Goal: Task Accomplishment & Management: Manage account settings

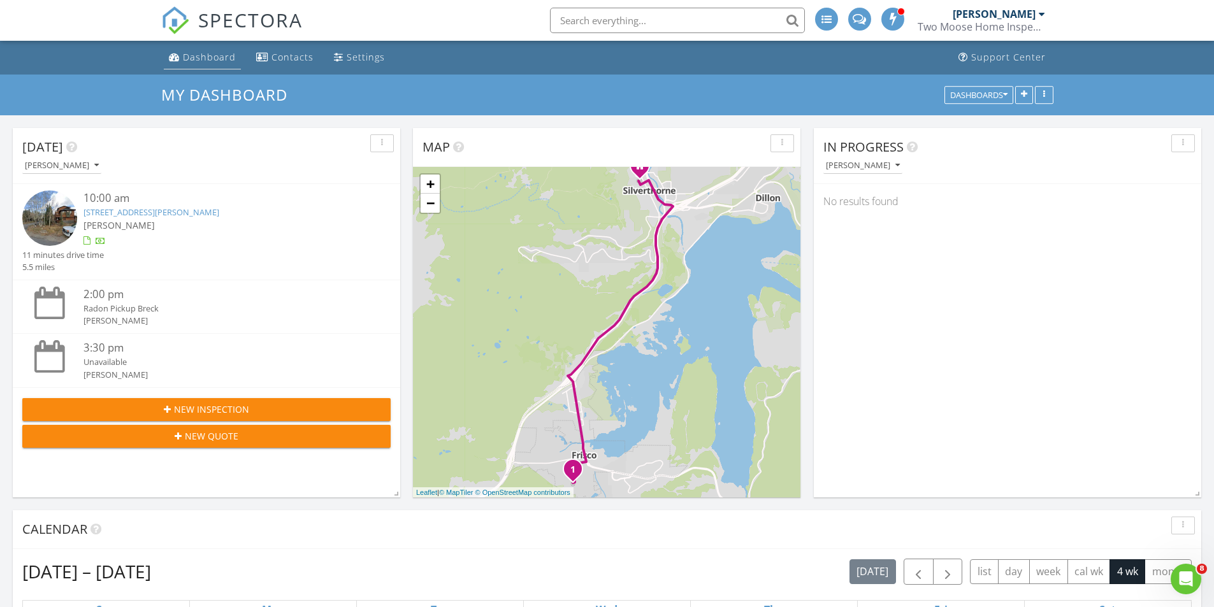
click at [185, 53] on div "Dashboard" at bounding box center [209, 57] width 53 height 12
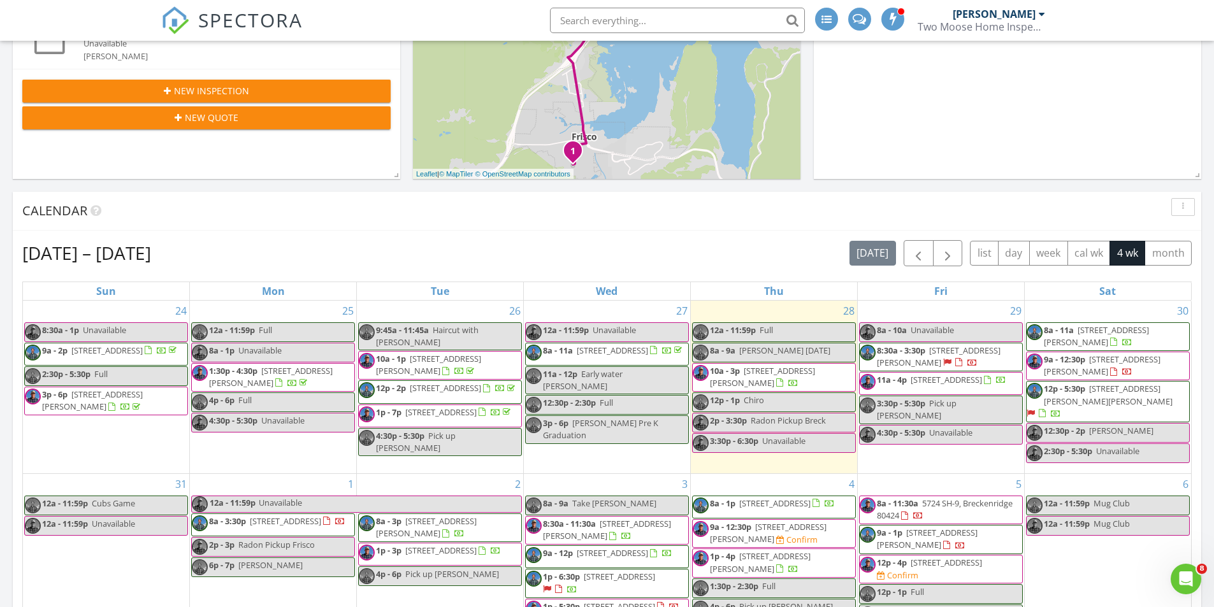
scroll to position [382, 0]
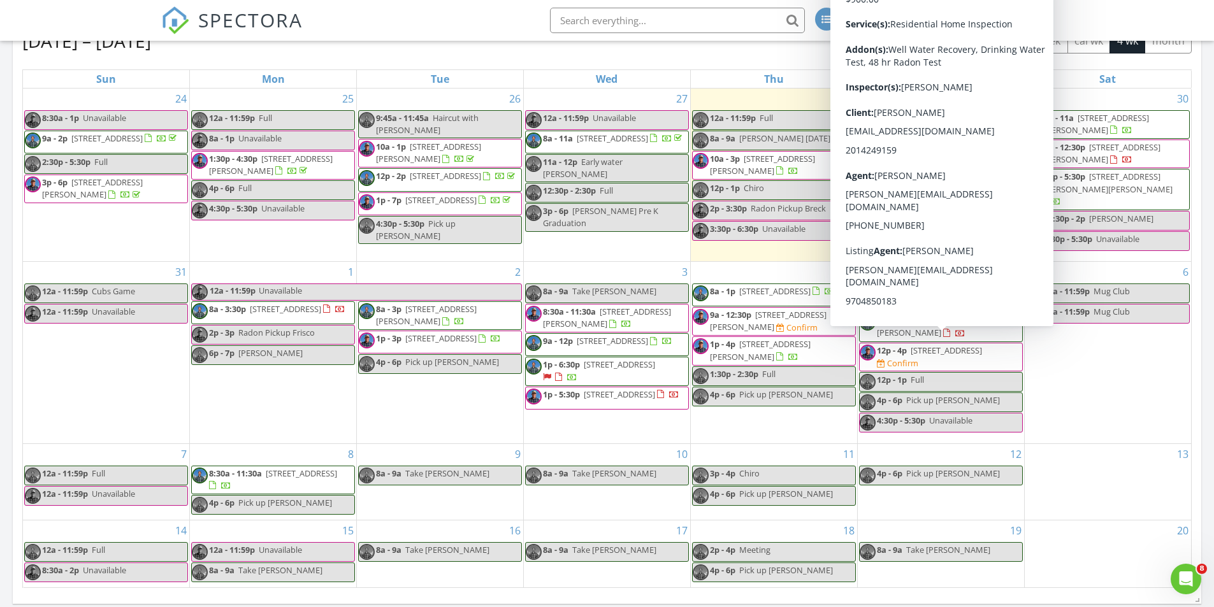
scroll to position [510, 0]
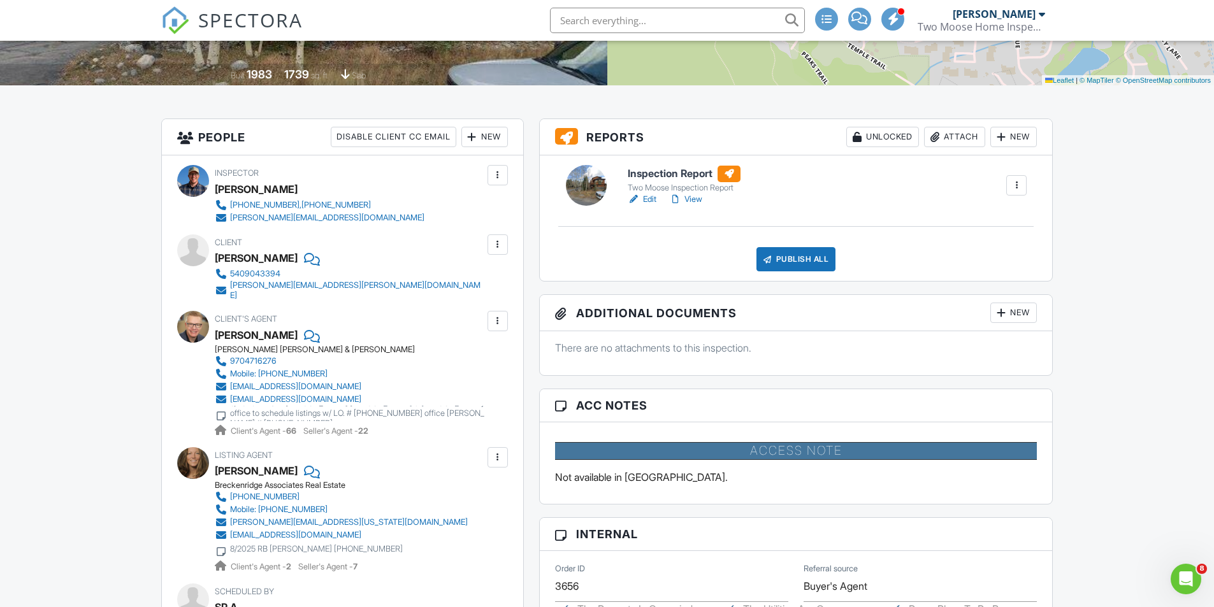
scroll to position [191, 0]
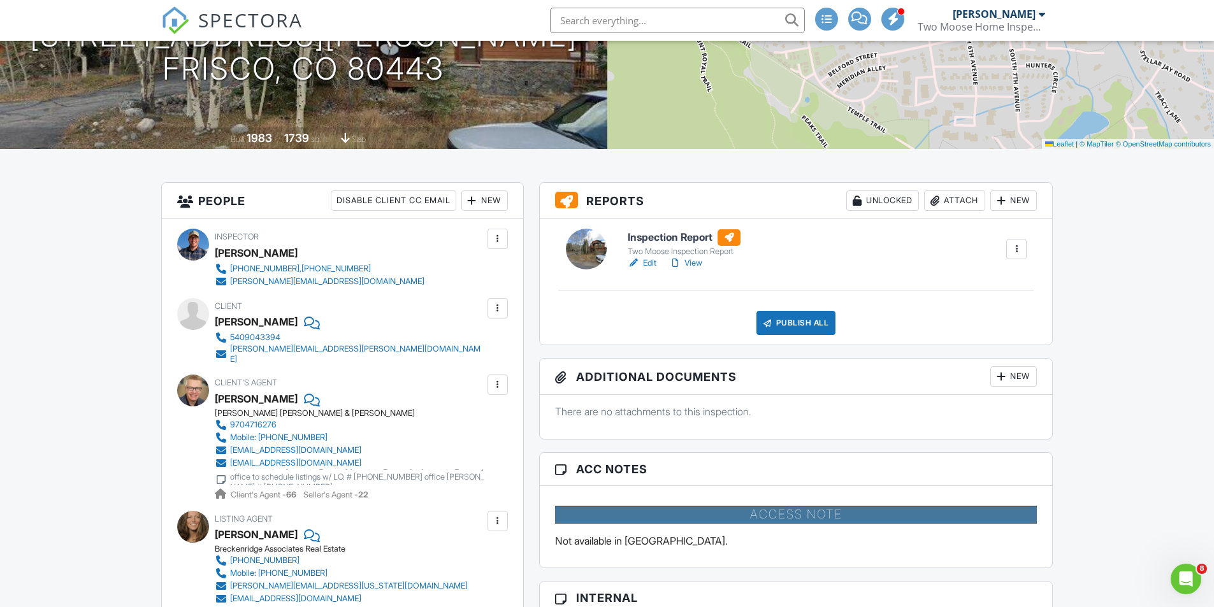
click at [642, 260] on link "Edit" at bounding box center [642, 263] width 29 height 13
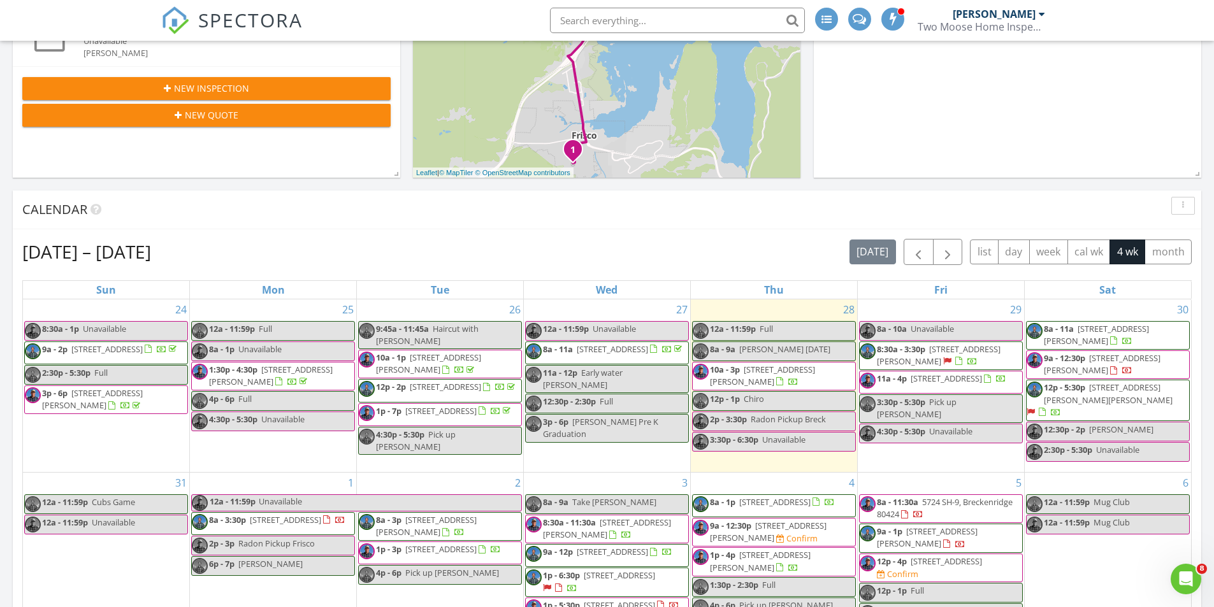
scroll to position [446, 0]
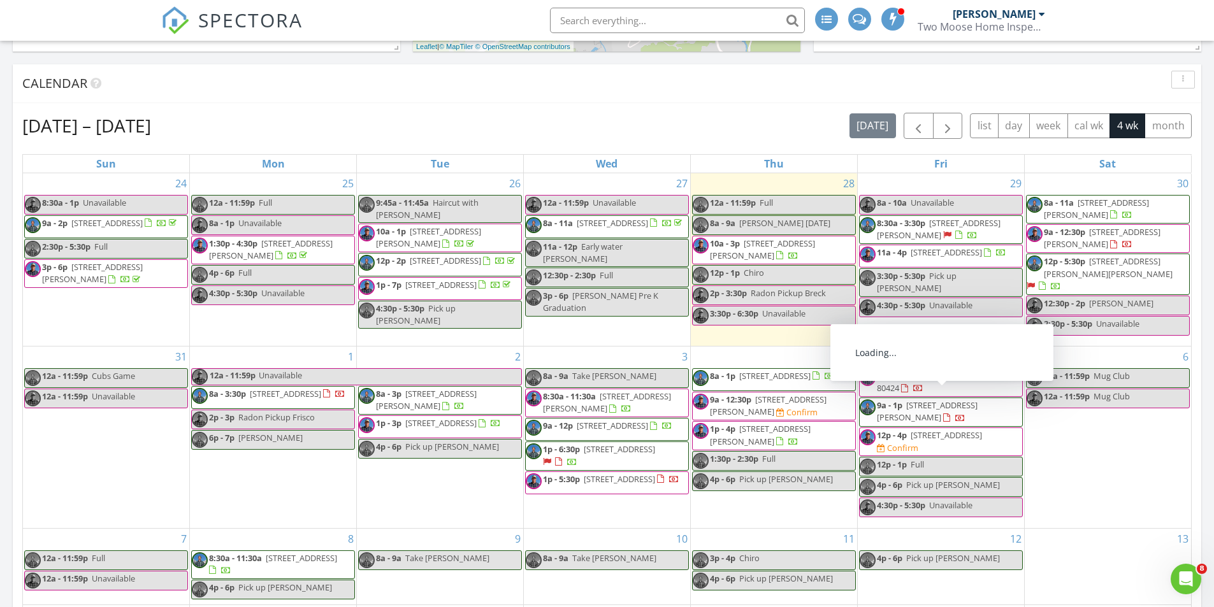
click at [928, 431] on span "[STREET_ADDRESS]" at bounding box center [946, 435] width 71 height 11
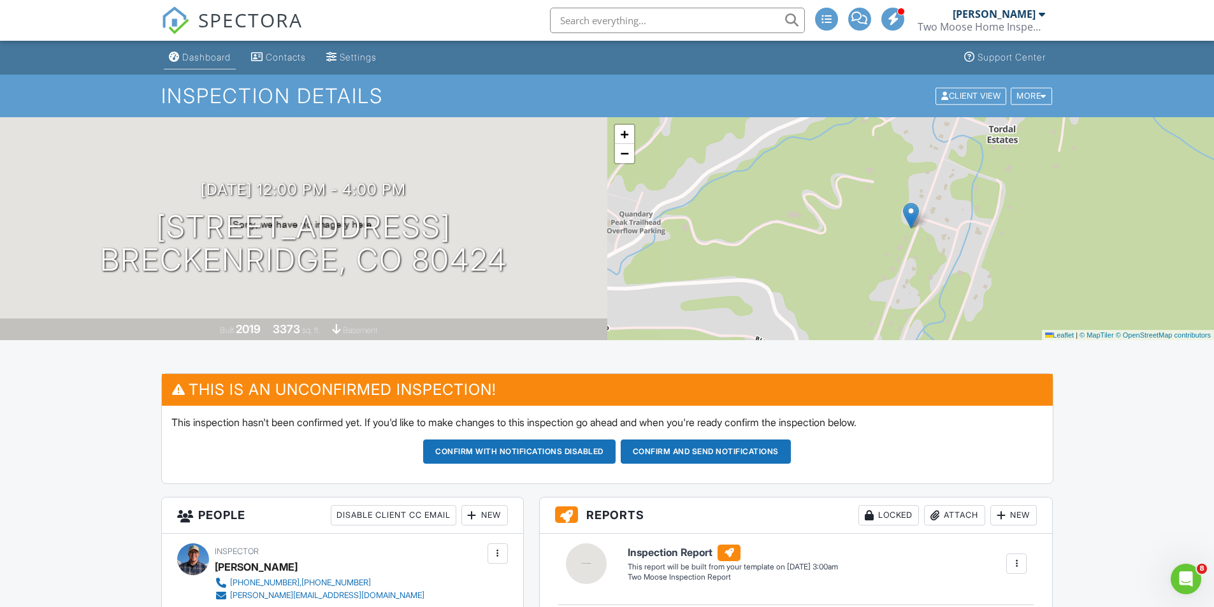
click at [201, 51] on link "Dashboard" at bounding box center [200, 58] width 72 height 24
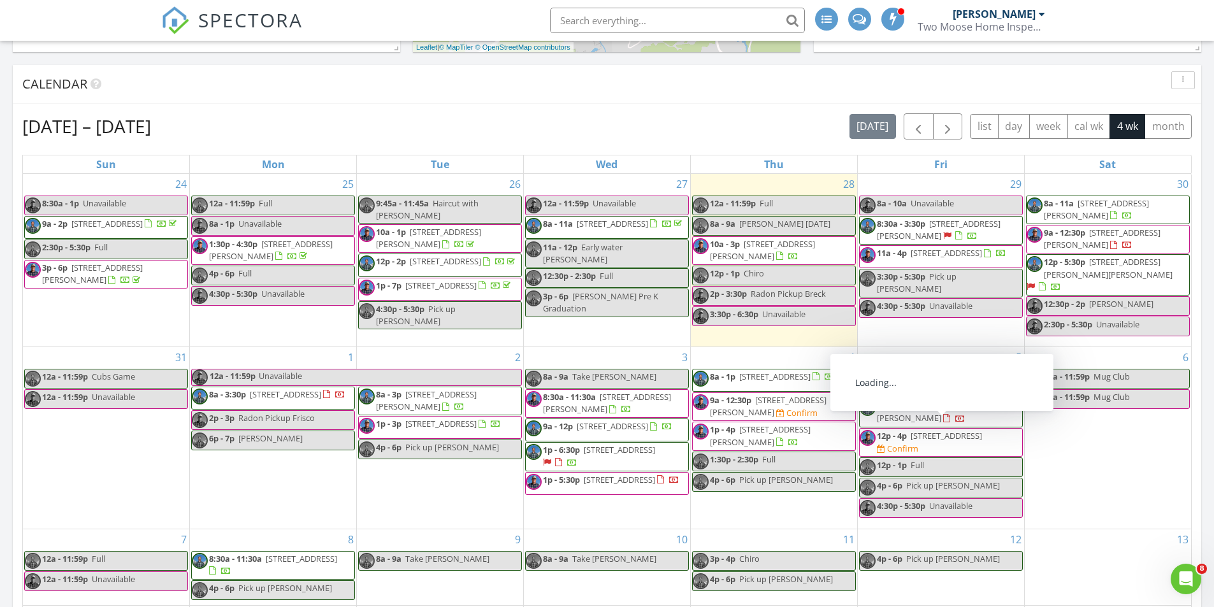
scroll to position [446, 0]
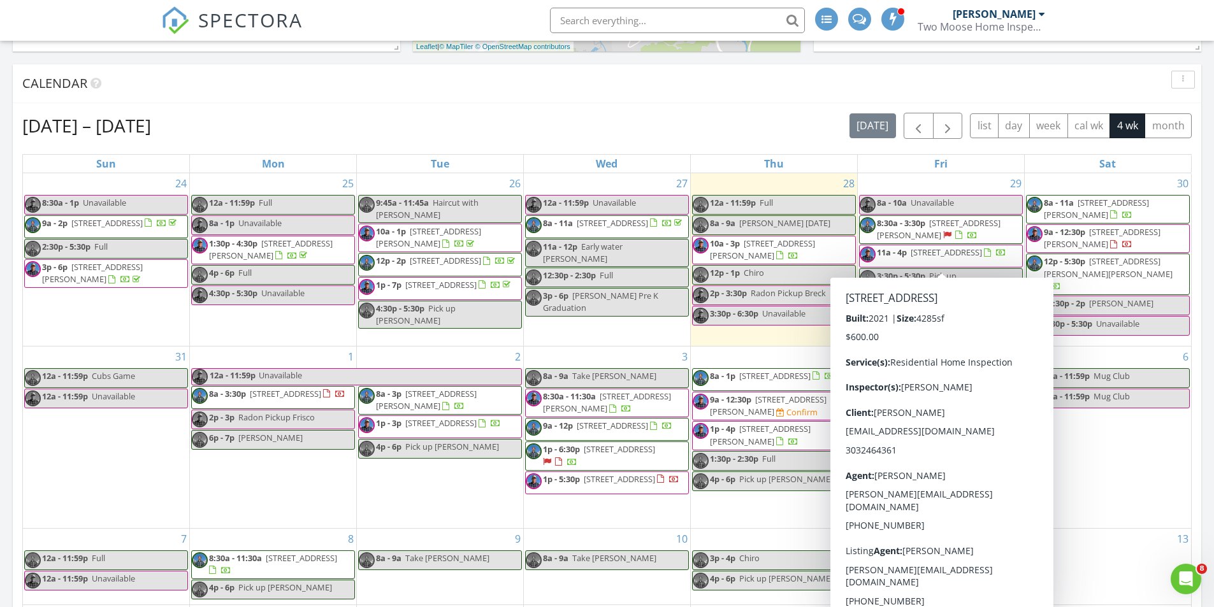
click at [945, 254] on span "31 Burro Ln, Breckenridge 80424" at bounding box center [946, 252] width 71 height 11
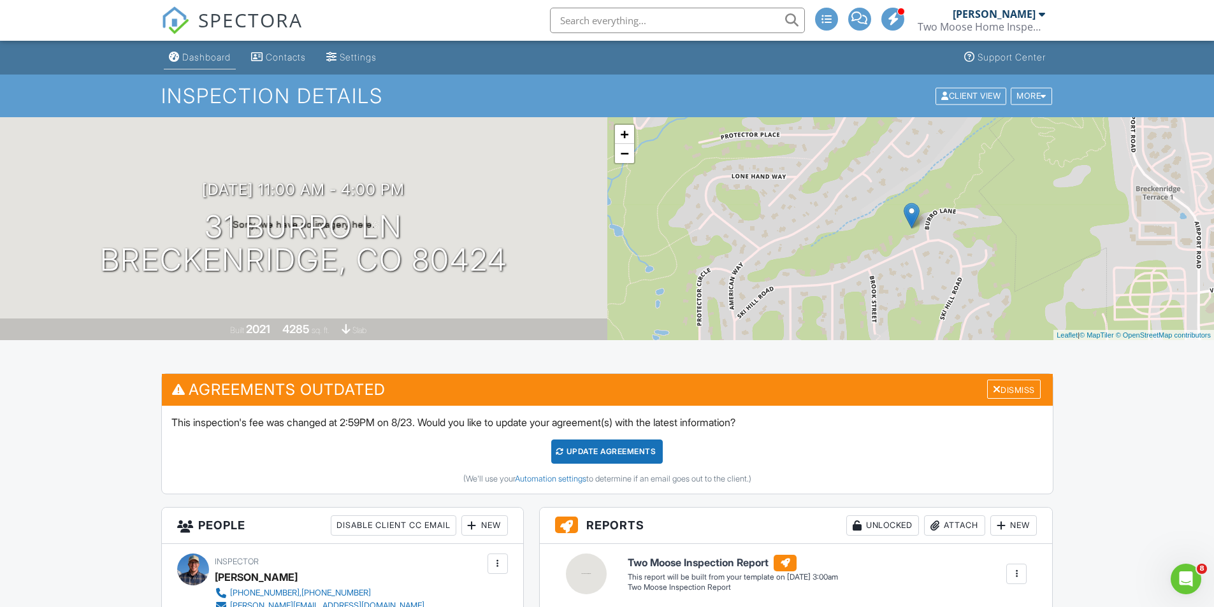
click at [197, 60] on div "Dashboard" at bounding box center [206, 57] width 48 height 11
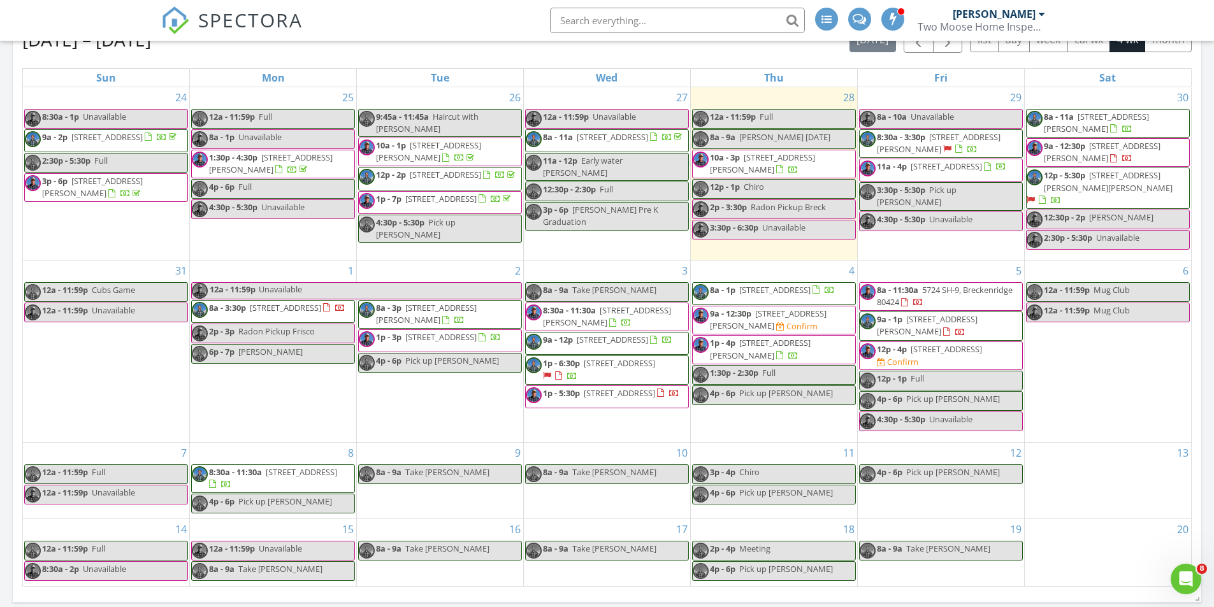
scroll to position [510, 0]
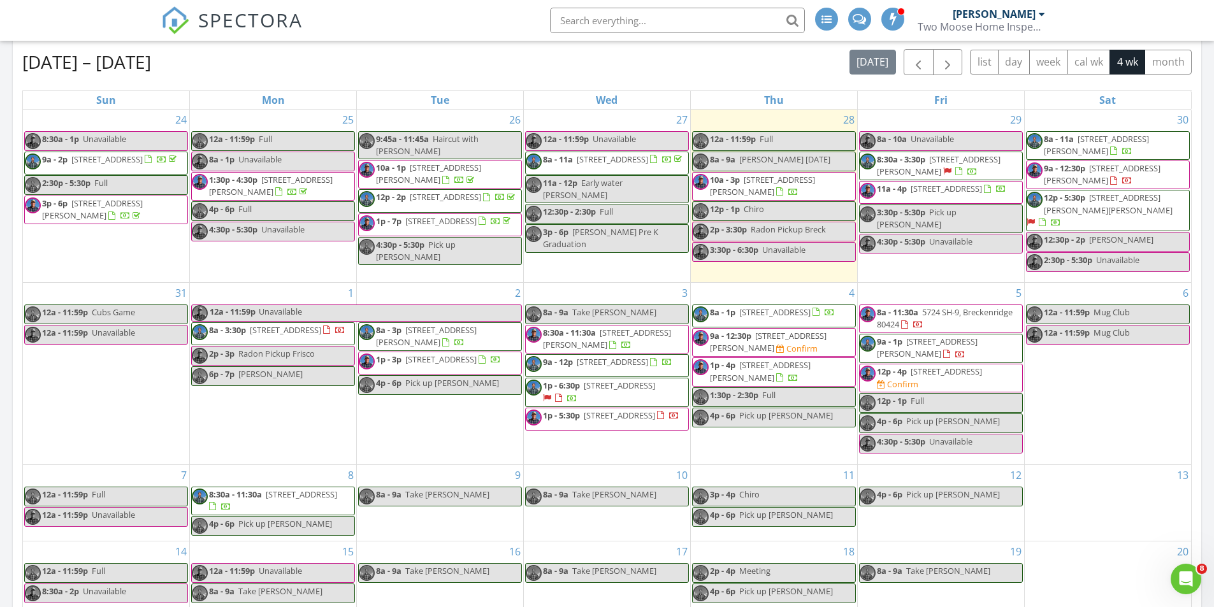
click at [816, 371] on span "1p - 4p 100 Dercum Square #8361, Dillon 80435" at bounding box center [774, 371] width 163 height 25
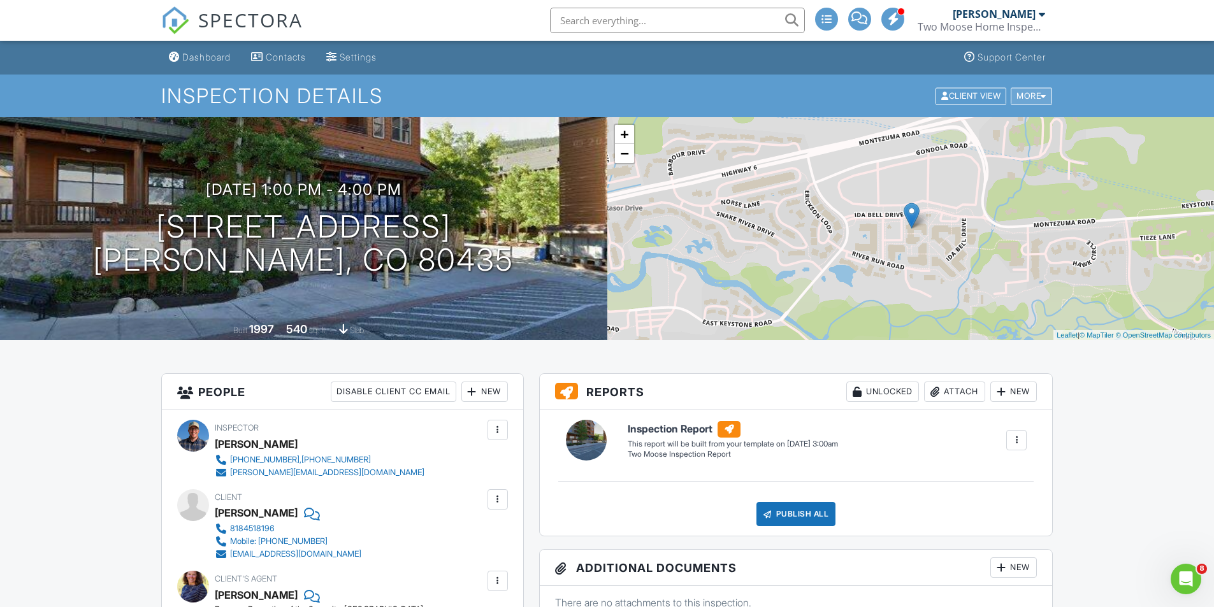
click at [1039, 98] on div "More" at bounding box center [1031, 95] width 41 height 17
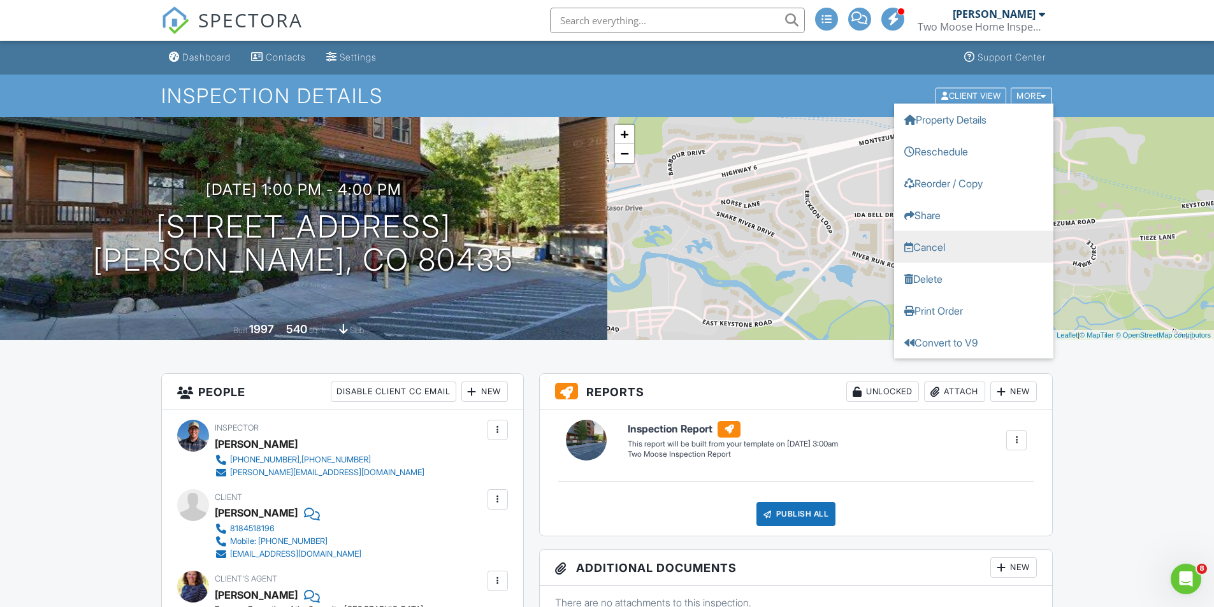
click at [935, 251] on link "Cancel" at bounding box center [973, 247] width 159 height 32
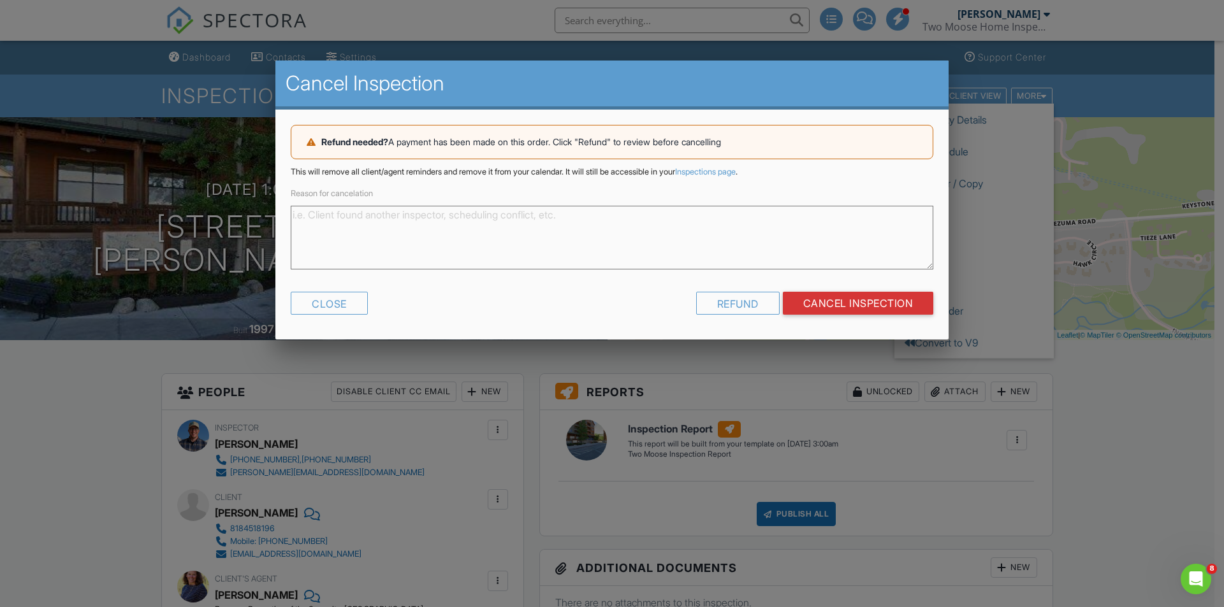
click at [423, 247] on textarea "Reason for cancelation" at bounding box center [612, 238] width 643 height 64
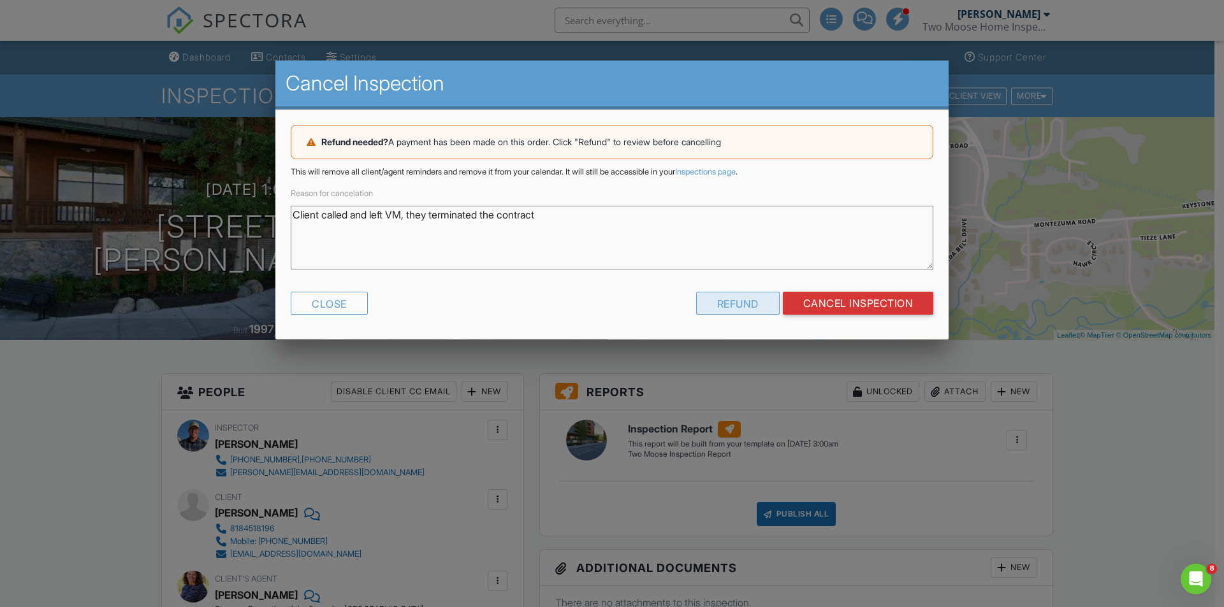
type textarea "Client called and left VM, they terminated the contract"
click at [736, 304] on div "Refund" at bounding box center [737, 303] width 83 height 23
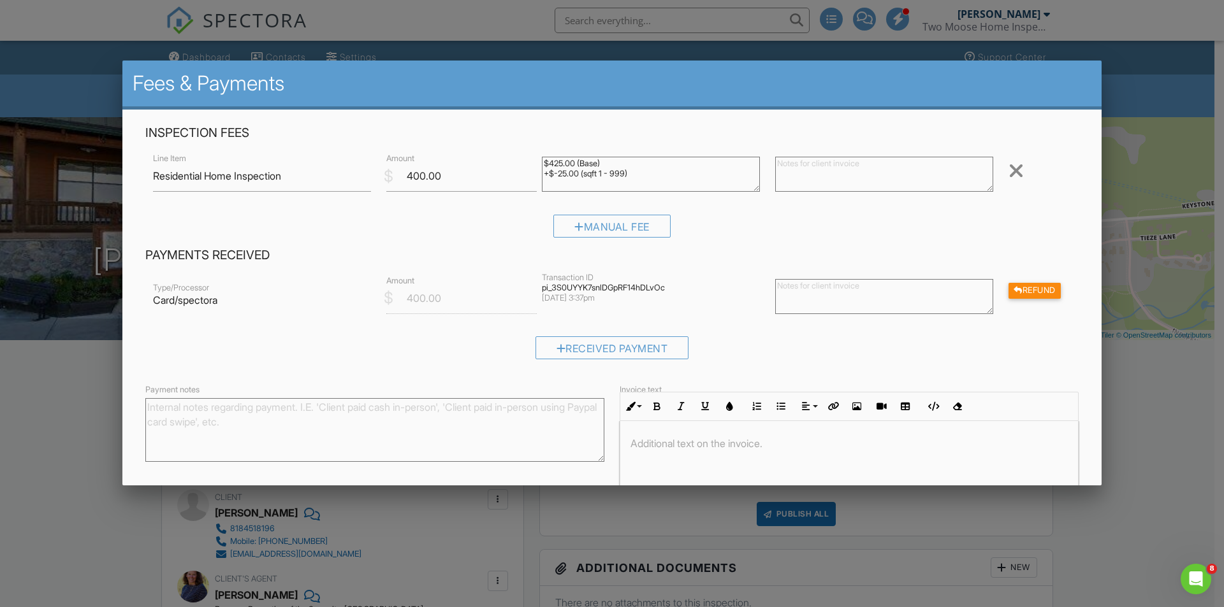
click at [858, 302] on textarea at bounding box center [884, 296] width 218 height 35
type textarea "cancelled contract"
click at [1044, 287] on div "Refund" at bounding box center [1034, 291] width 52 height 16
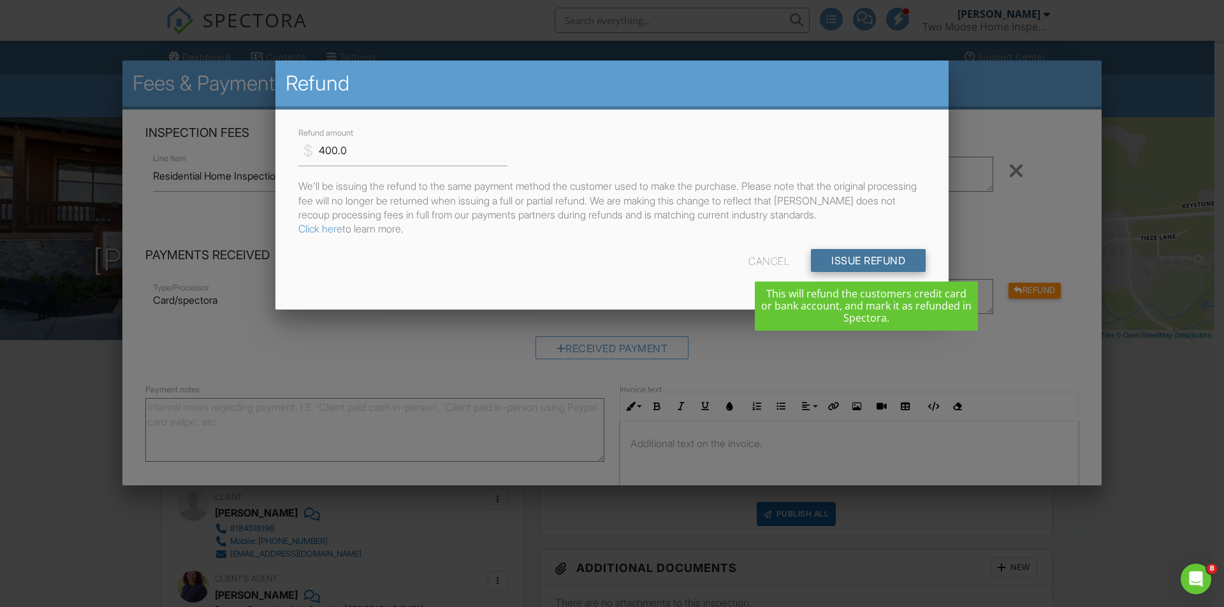
click at [870, 255] on input "Issue Refund" at bounding box center [868, 260] width 115 height 23
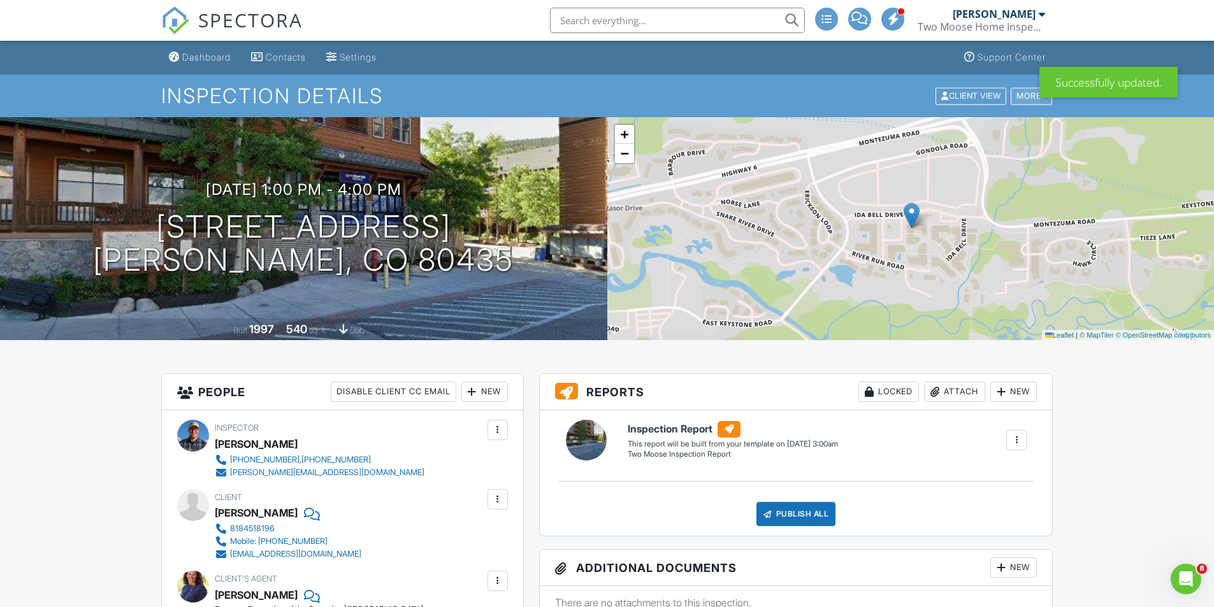
click at [1030, 96] on div "More" at bounding box center [1031, 95] width 41 height 17
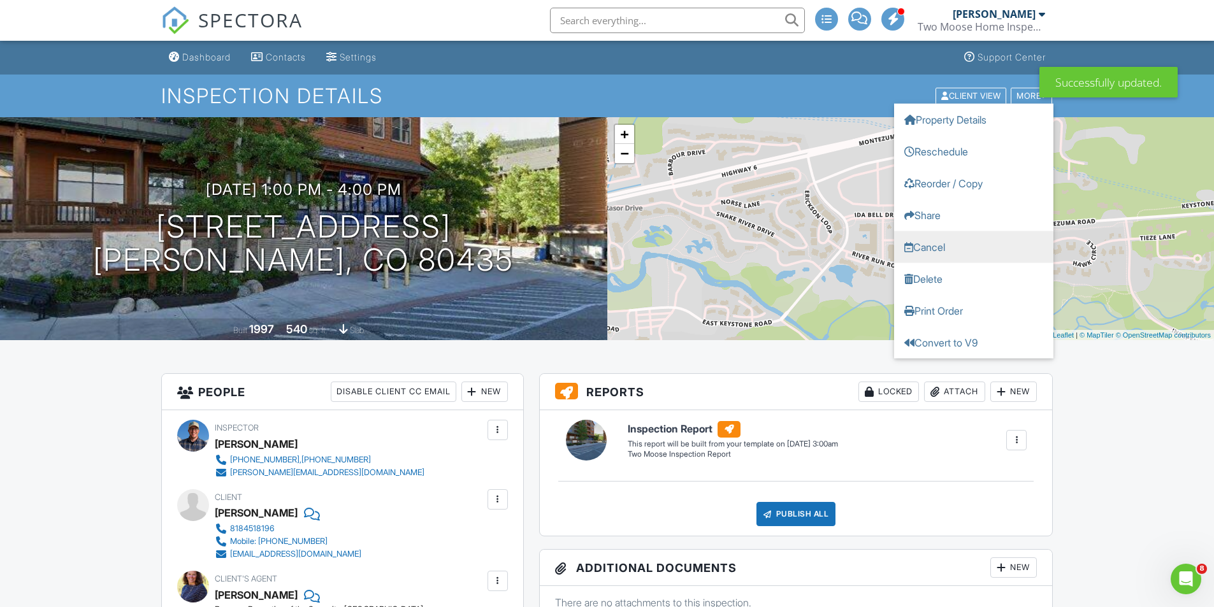
click at [943, 241] on link "Cancel" at bounding box center [973, 247] width 159 height 32
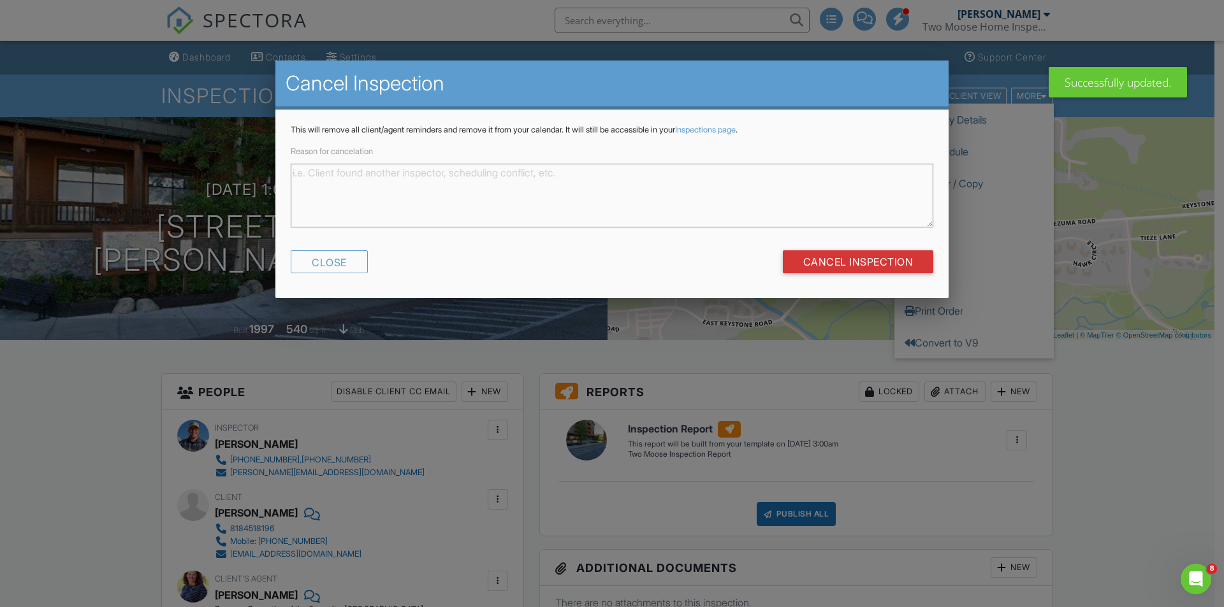
click at [623, 184] on textarea "Reason for cancelation" at bounding box center [612, 196] width 643 height 64
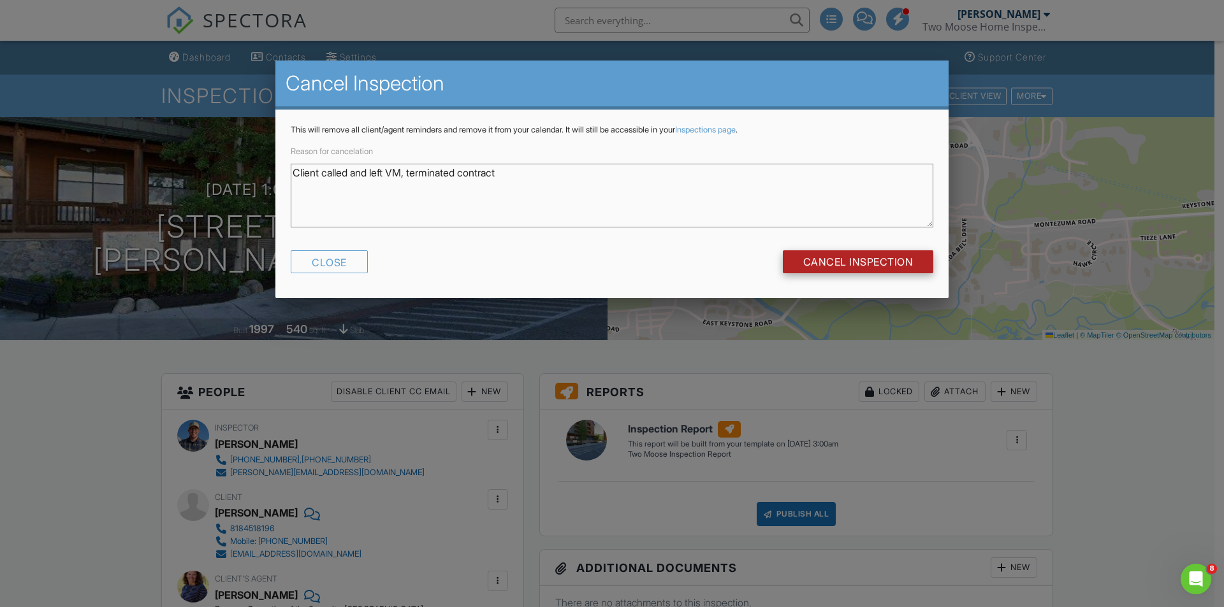
type textarea "Client called and left VM, terminated contract"
click at [846, 256] on input "Cancel Inspection" at bounding box center [858, 261] width 151 height 23
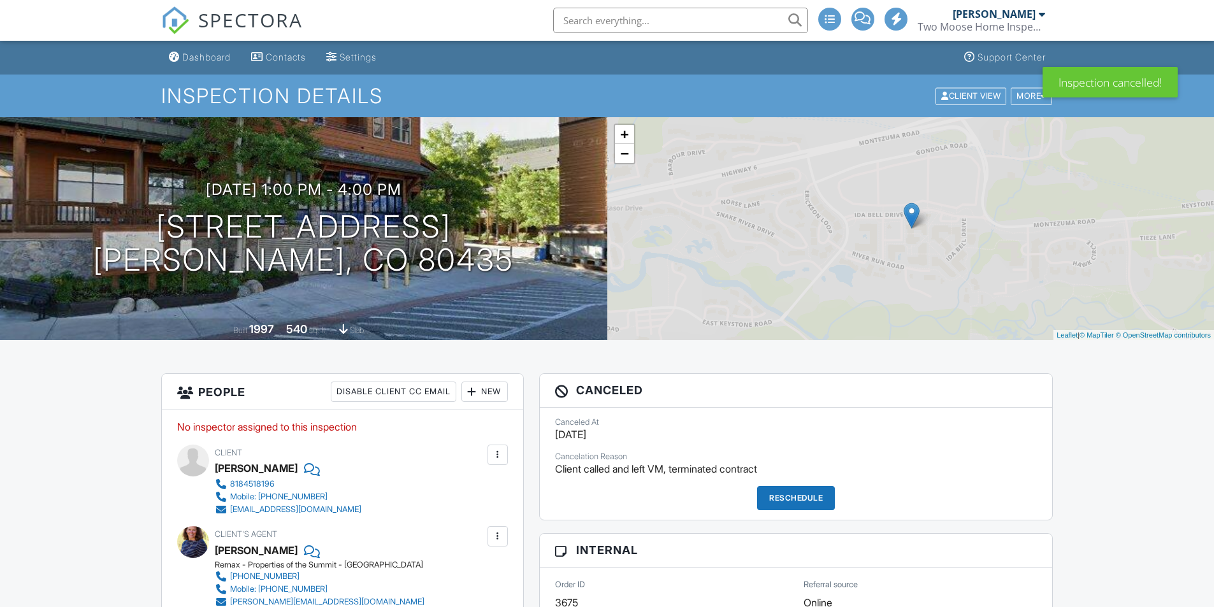
click at [202, 50] on link "Dashboard" at bounding box center [200, 58] width 72 height 24
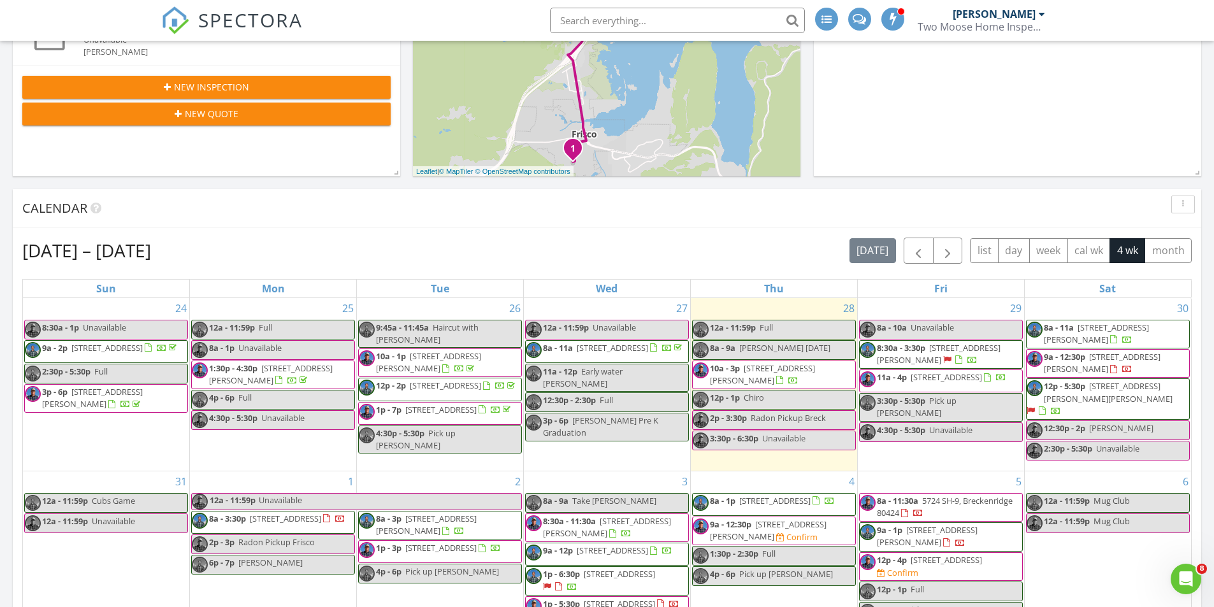
scroll to position [446, 0]
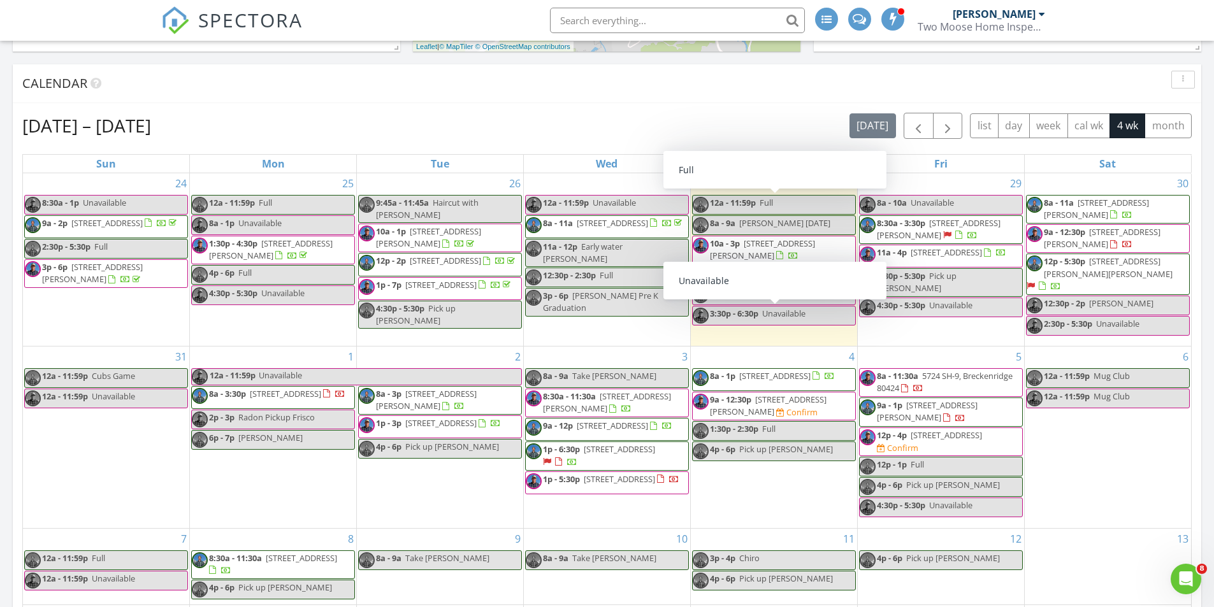
click at [641, 97] on div "Calendar" at bounding box center [607, 83] width 1189 height 39
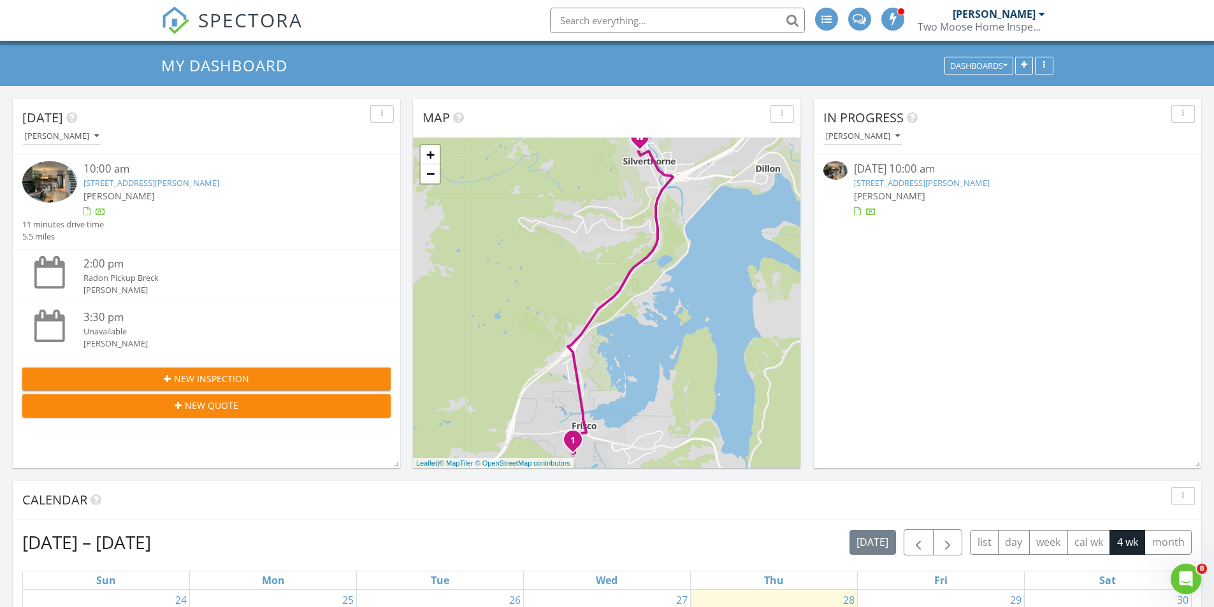
scroll to position [0, 0]
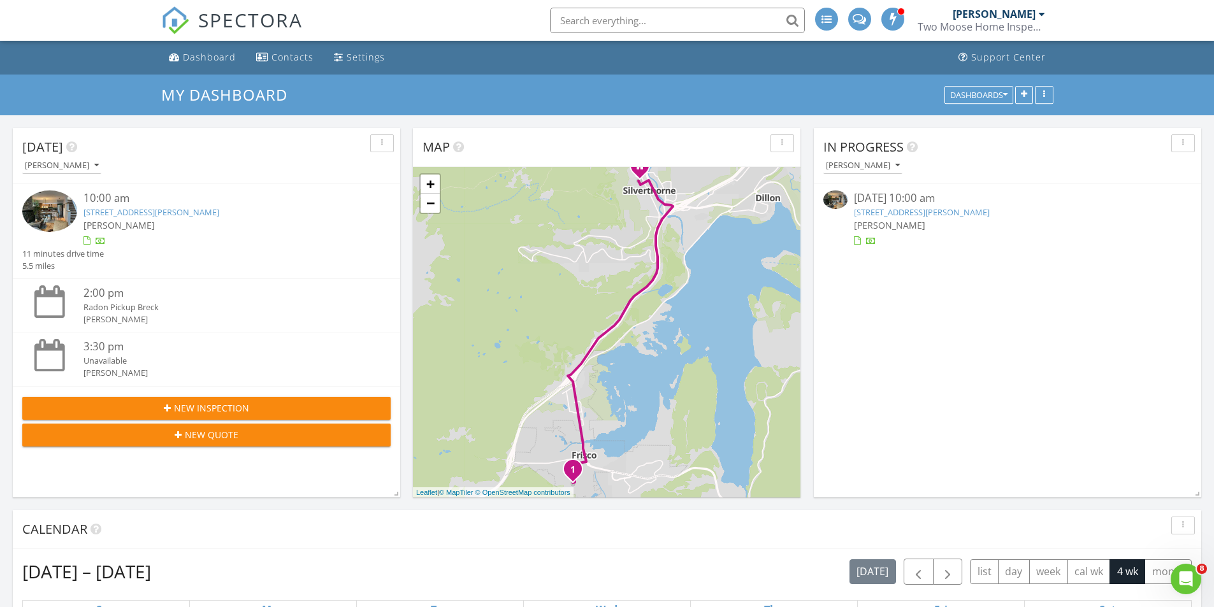
click at [99, 218] on link "[STREET_ADDRESS][PERSON_NAME]" at bounding box center [151, 212] width 136 height 11
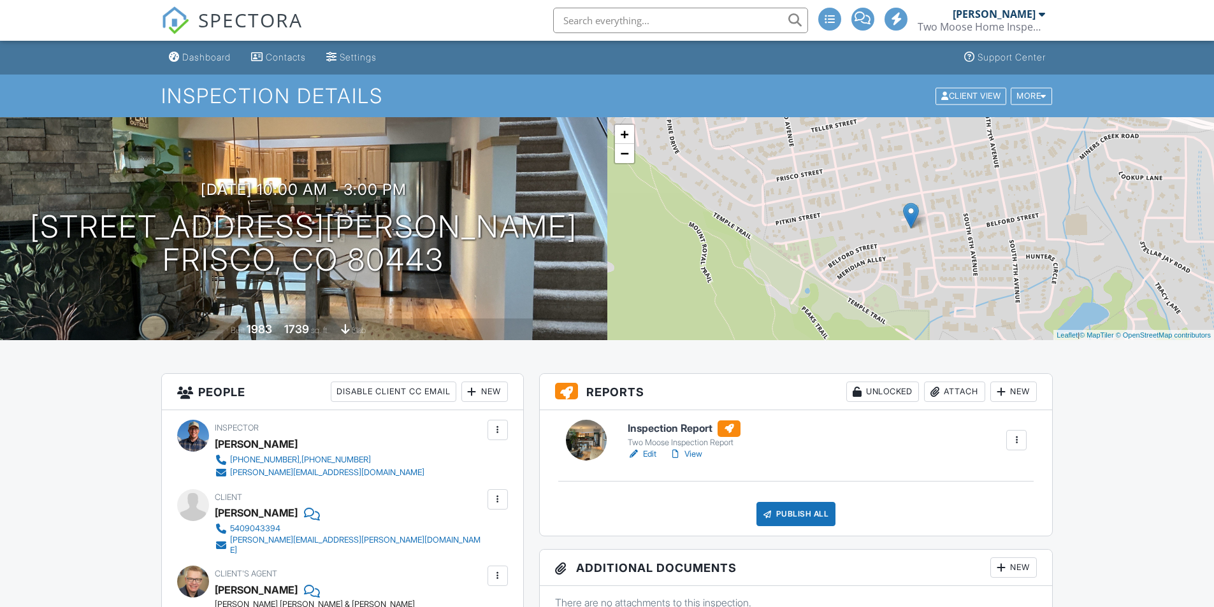
click at [693, 458] on link "View" at bounding box center [685, 454] width 33 height 13
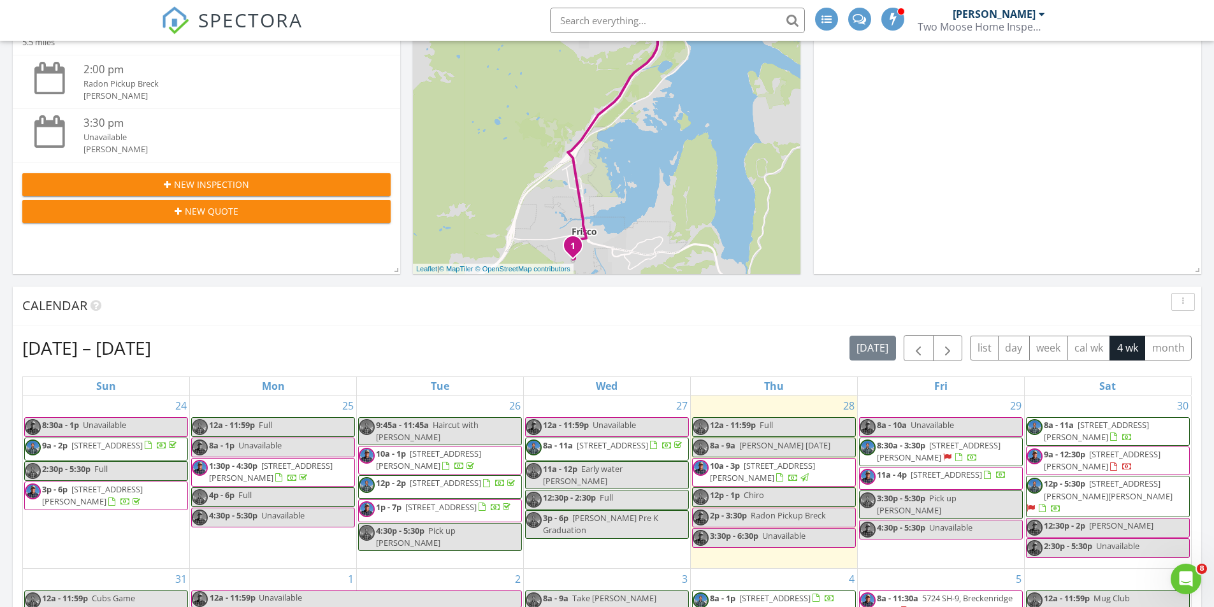
scroll to position [255, 0]
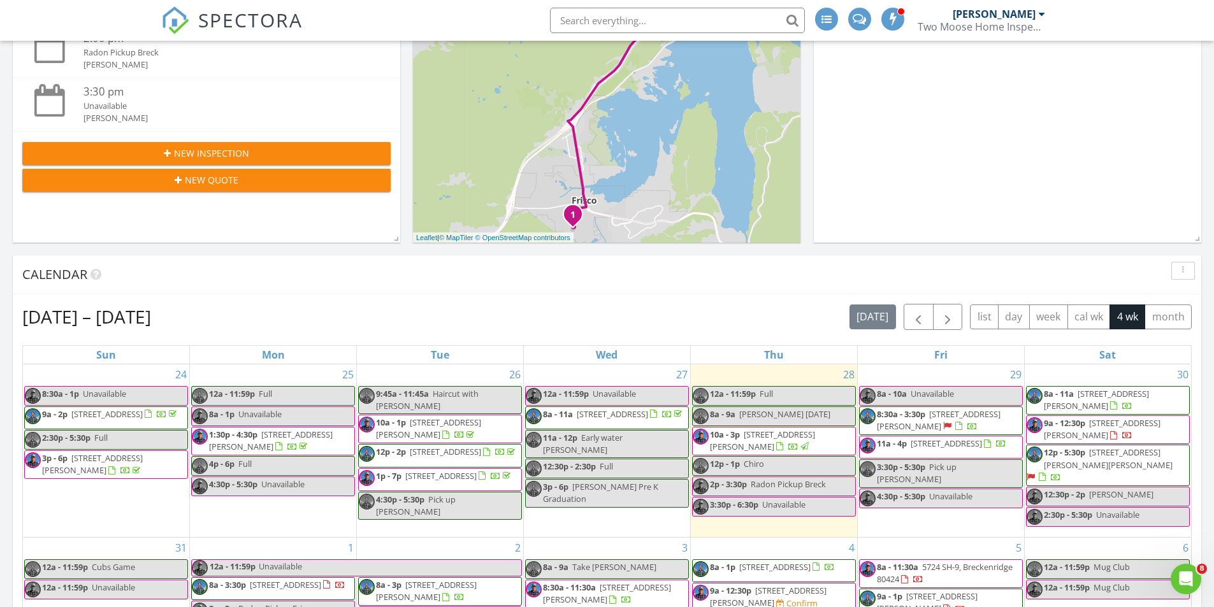
click at [412, 477] on span "110 Windwood Cir, Breckenridge 80424" at bounding box center [440, 475] width 71 height 11
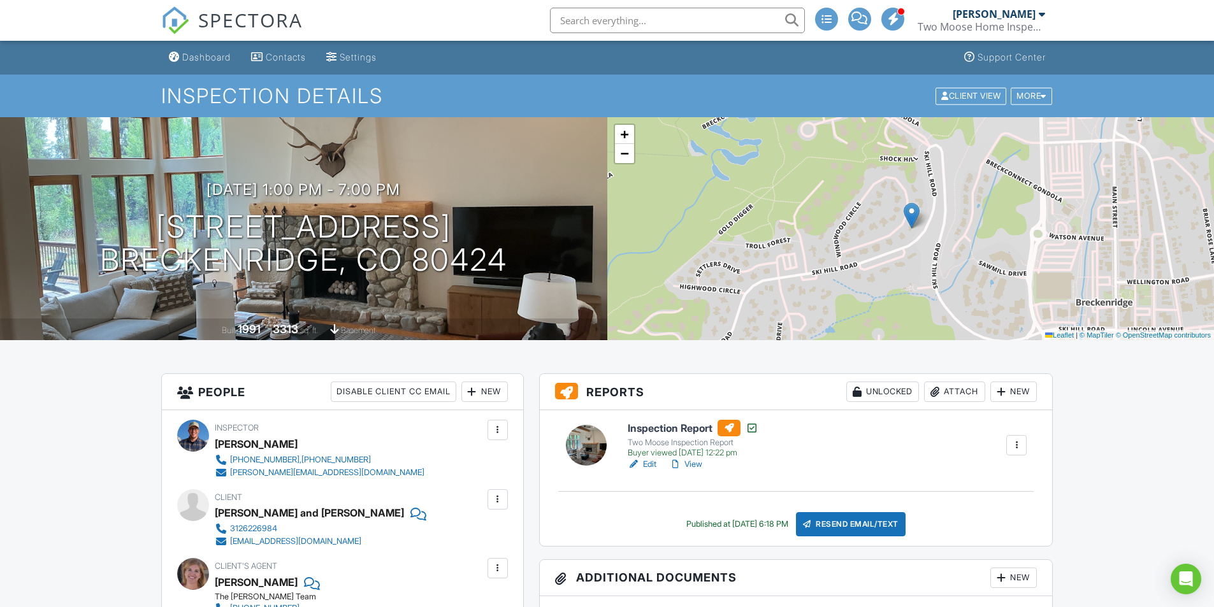
click at [696, 461] on link "View" at bounding box center [685, 464] width 33 height 13
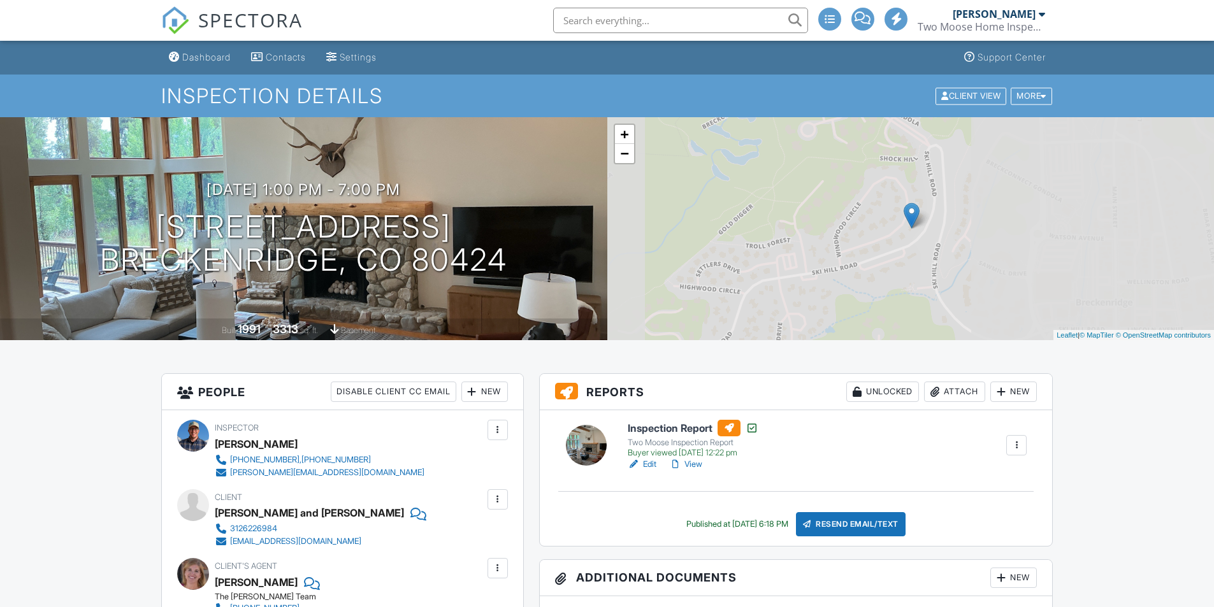
click at [945, 391] on div "Attach" at bounding box center [954, 392] width 61 height 20
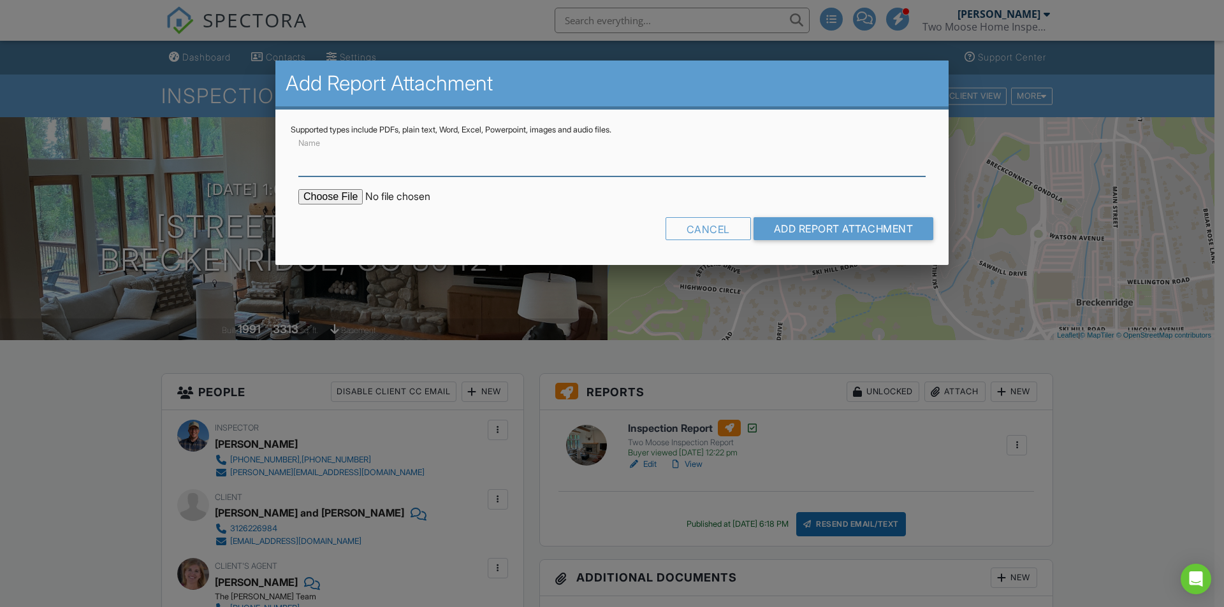
click at [470, 168] on input "Name" at bounding box center [611, 160] width 627 height 31
type input "Radon Report"
click at [341, 197] on input "file" at bounding box center [406, 196] width 217 height 15
type input "C:\fakepath\110 Windwood Cir.pdf"
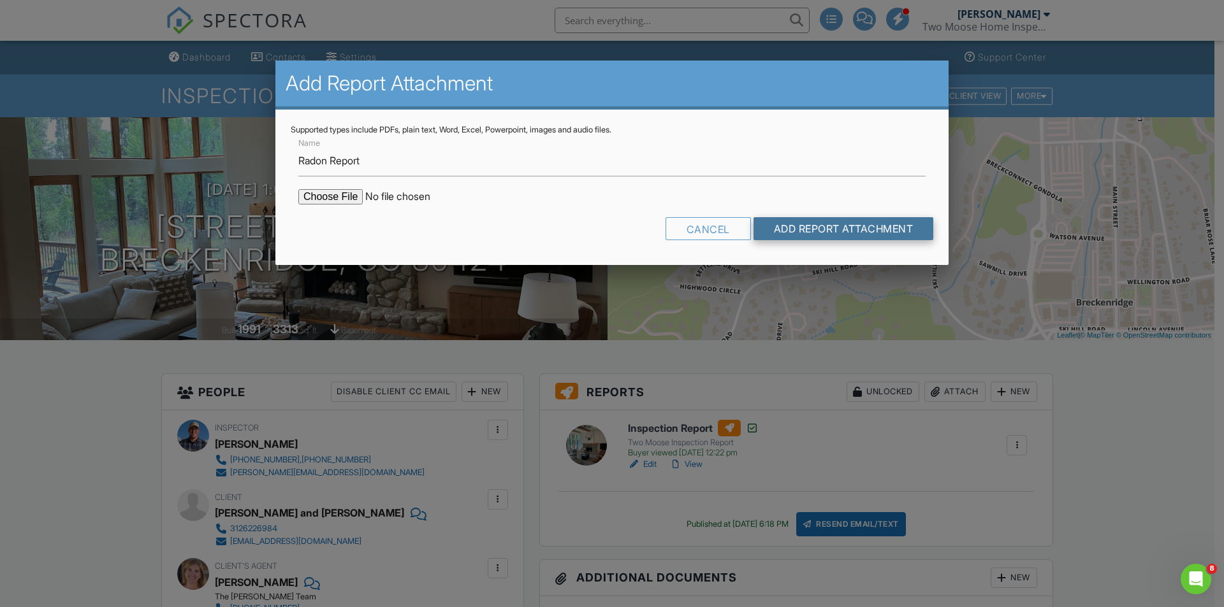
click at [811, 228] on input "Add Report Attachment" at bounding box center [843, 228] width 180 height 23
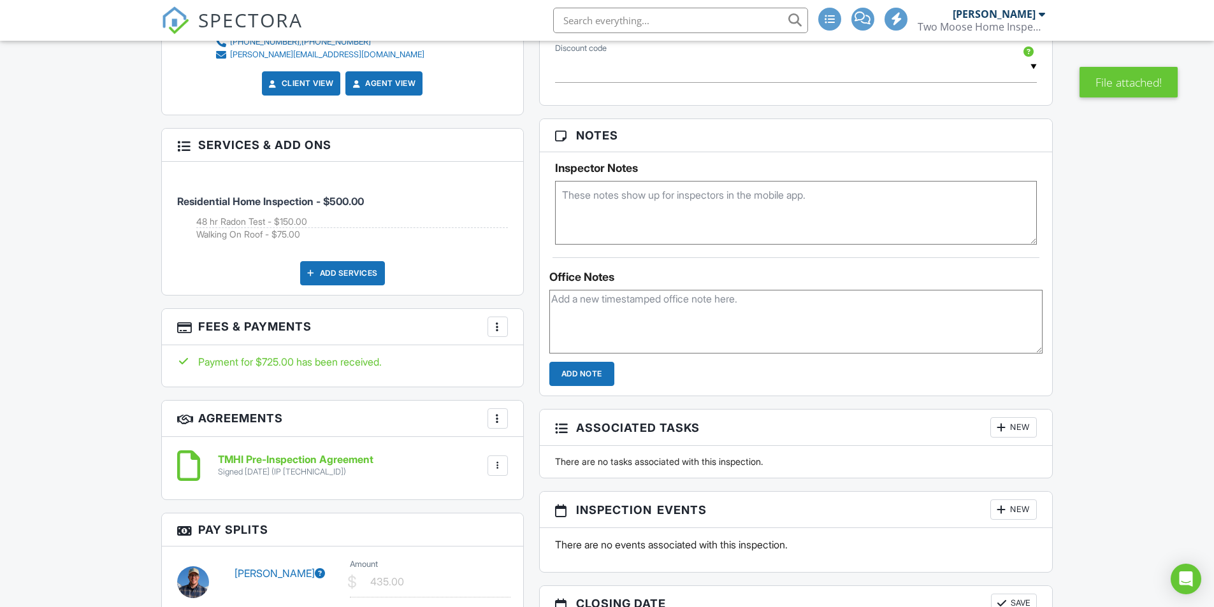
click at [491, 328] on div at bounding box center [497, 327] width 13 height 13
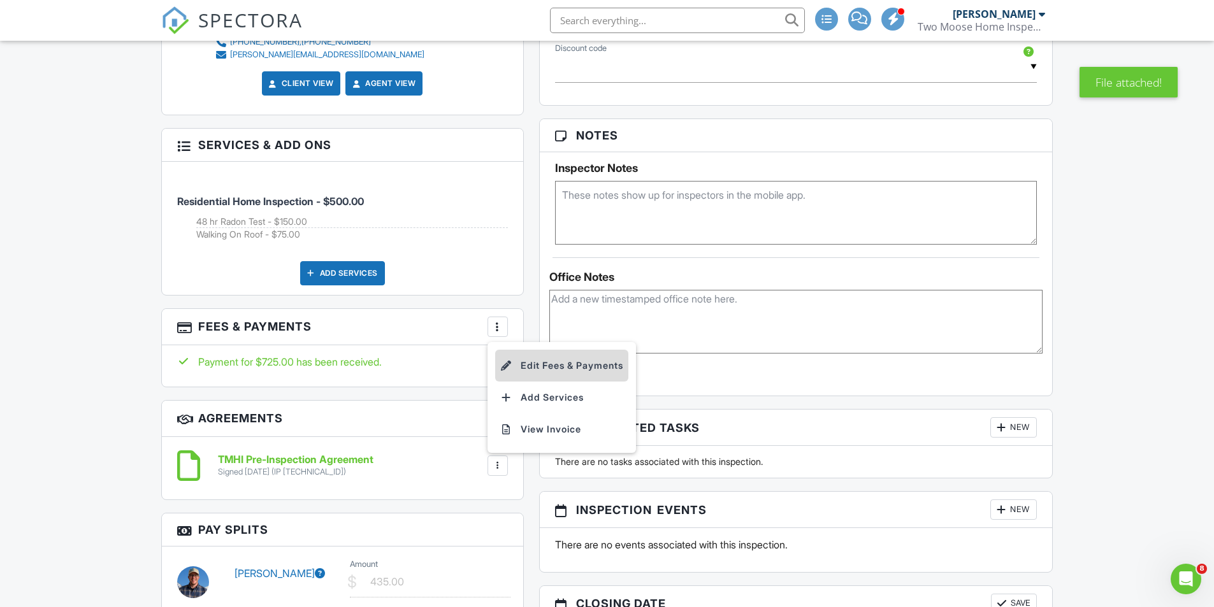
click at [569, 368] on li "Edit Fees & Payments" at bounding box center [561, 366] width 133 height 32
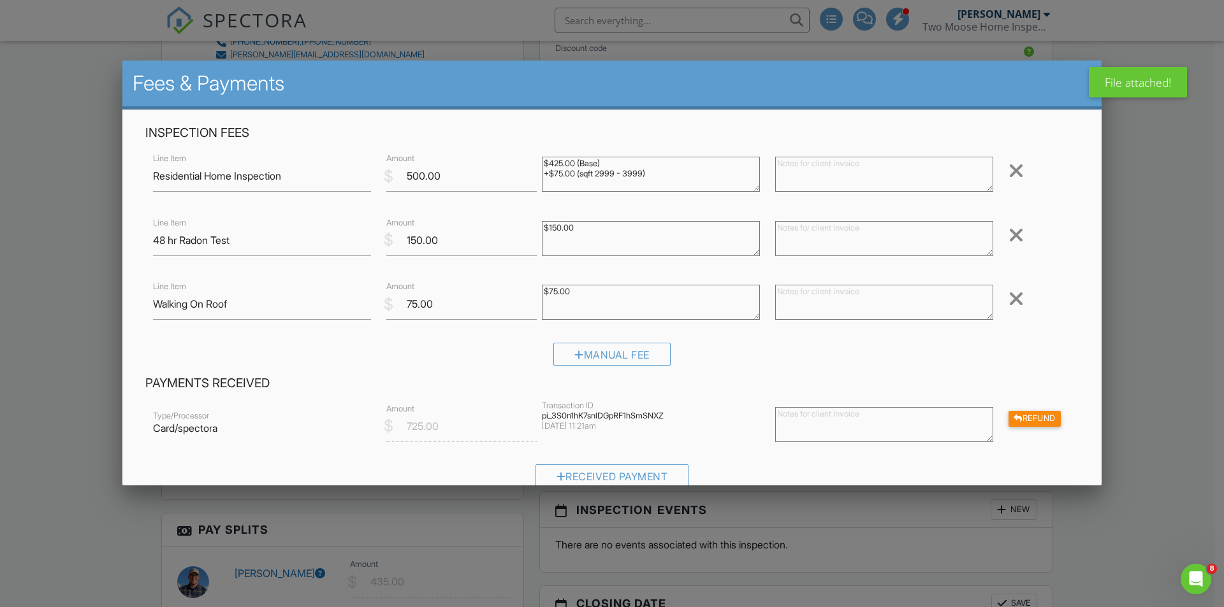
click at [1008, 300] on div at bounding box center [1015, 299] width 15 height 20
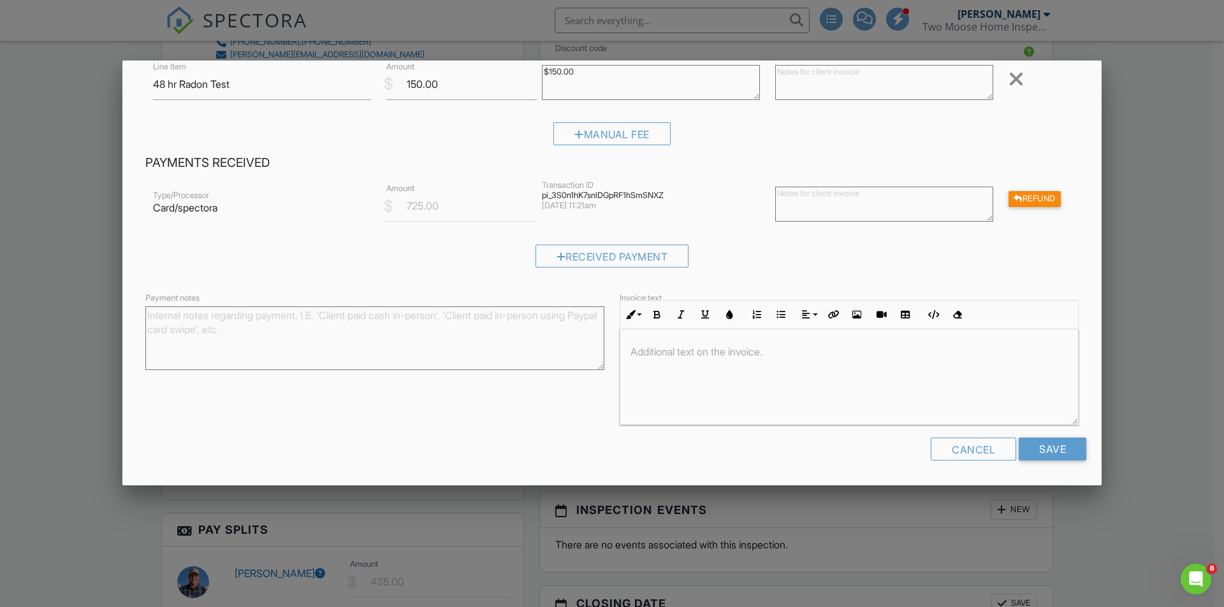
scroll to position [1, 0]
click at [1053, 444] on input "Save" at bounding box center [1053, 449] width 68 height 23
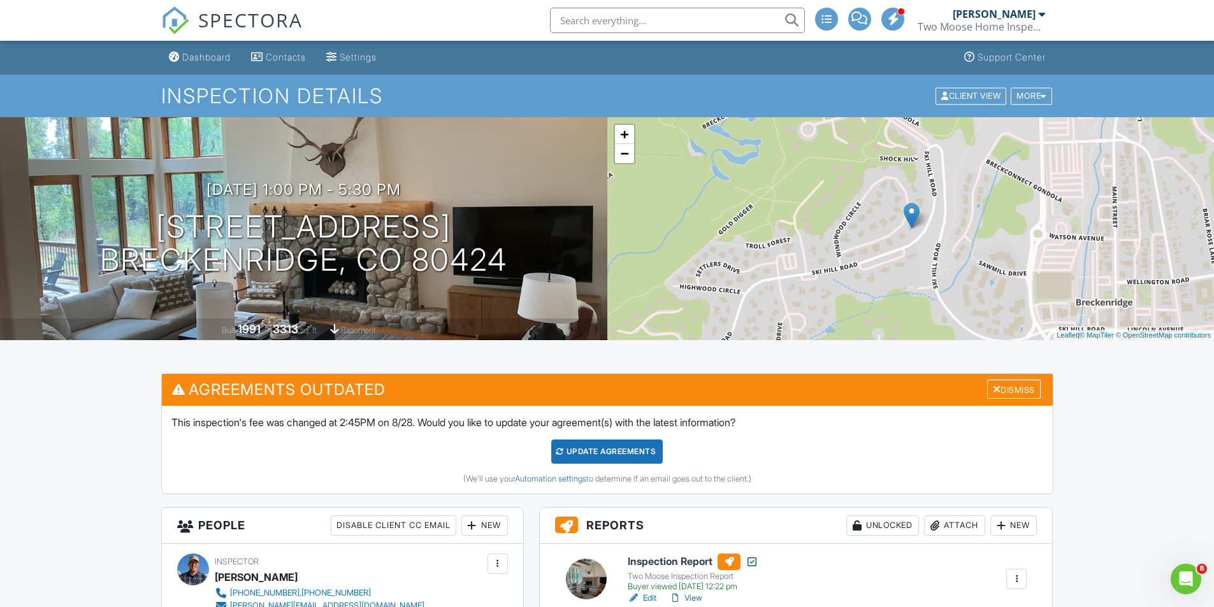
click at [612, 451] on div "Update Agreements" at bounding box center [607, 452] width 112 height 24
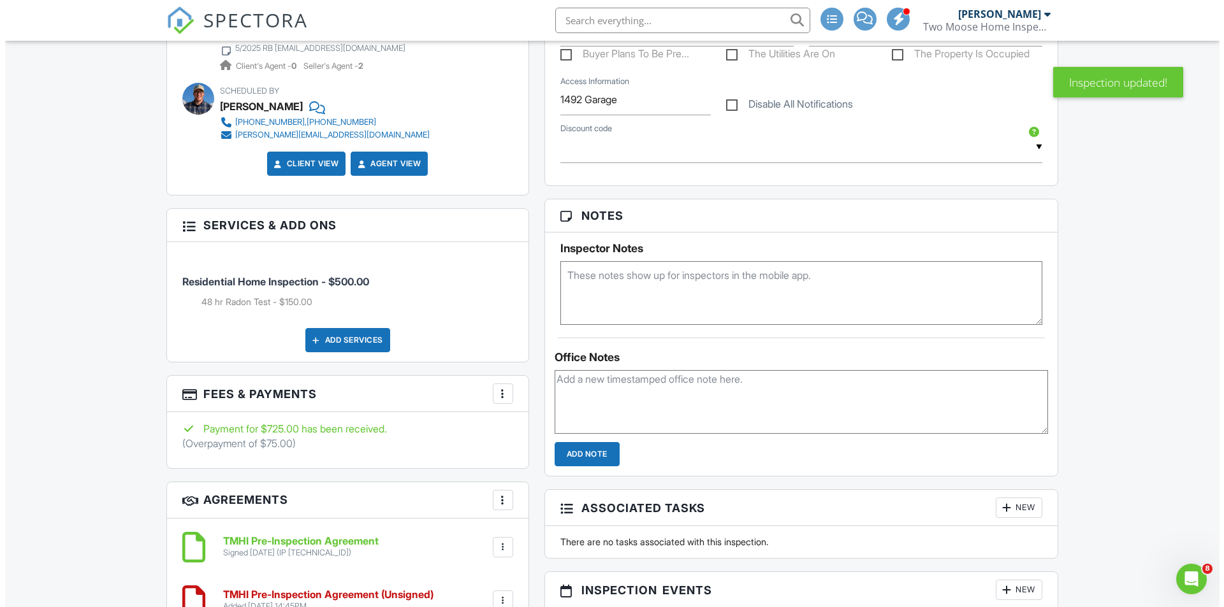
scroll to position [765, 0]
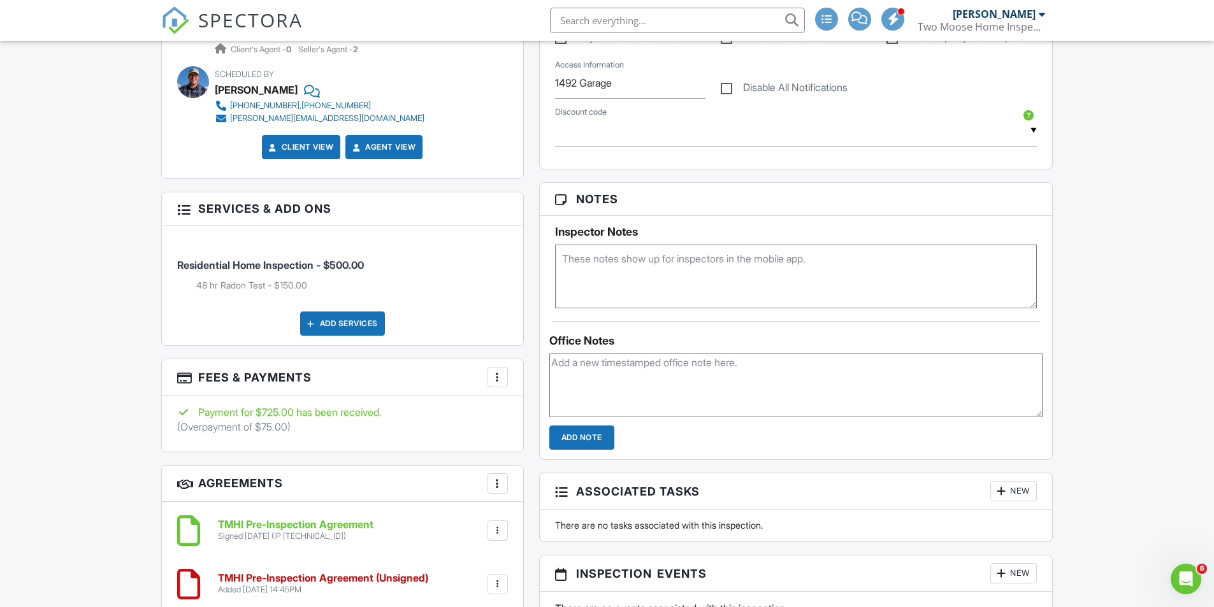
click at [498, 377] on div at bounding box center [497, 377] width 13 height 13
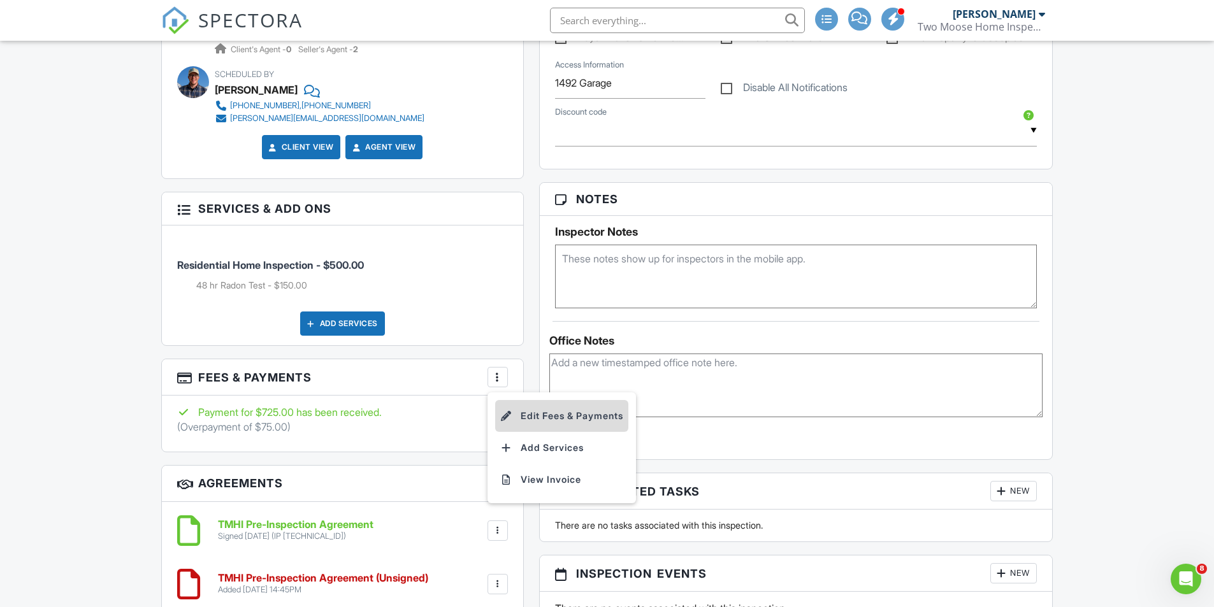
click at [537, 412] on li "Edit Fees & Payments" at bounding box center [561, 416] width 133 height 32
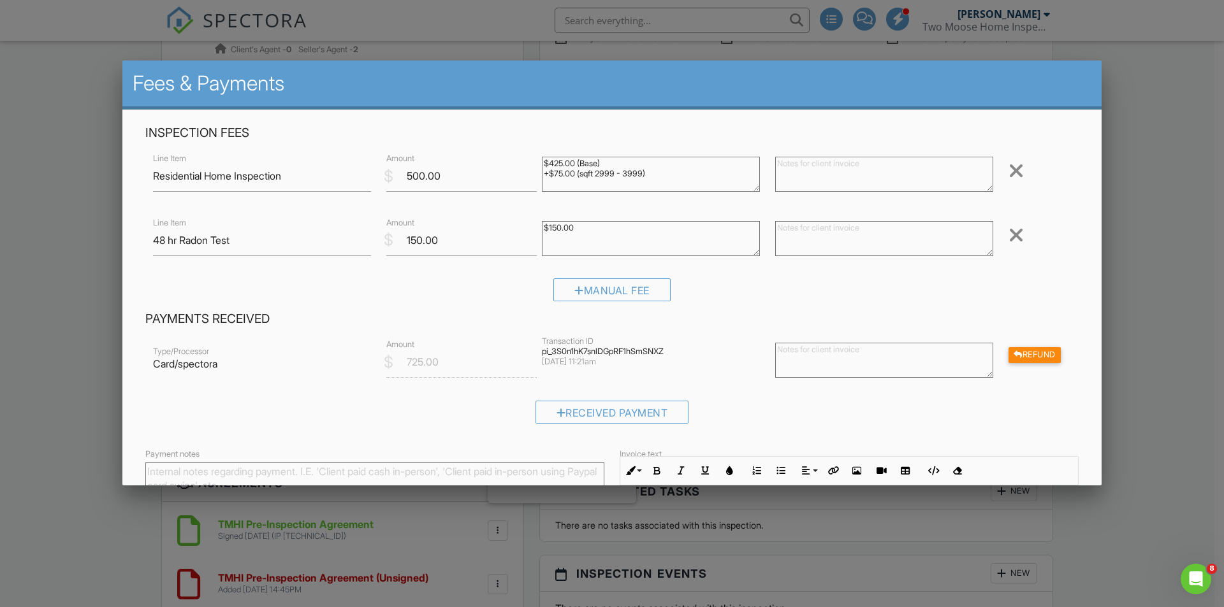
drag, startPoint x: 819, startPoint y: 375, endPoint x: 819, endPoint y: 391, distance: 16.6
click at [819, 378] on textarea at bounding box center [884, 360] width 218 height 35
type textarea "Walking roof not performed - Rain on both days"
click at [1027, 356] on div "Refund" at bounding box center [1034, 355] width 52 height 16
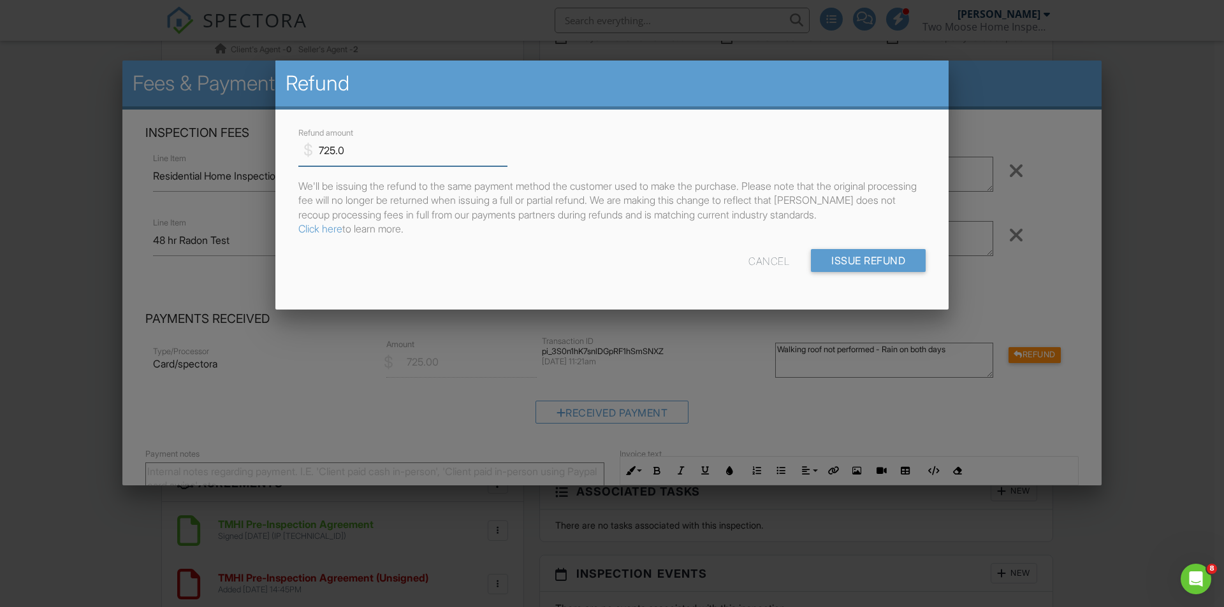
drag, startPoint x: 349, startPoint y: 152, endPoint x: 222, endPoint y: 147, distance: 127.6
click at [222, 147] on body "SPECTORA Kyle McElhattan Two Moose Home Inspections Role: Inspector Change Role…" at bounding box center [607, 561] width 1214 height 2652
type input "75"
click at [883, 266] on input "Issue Refund" at bounding box center [868, 260] width 115 height 23
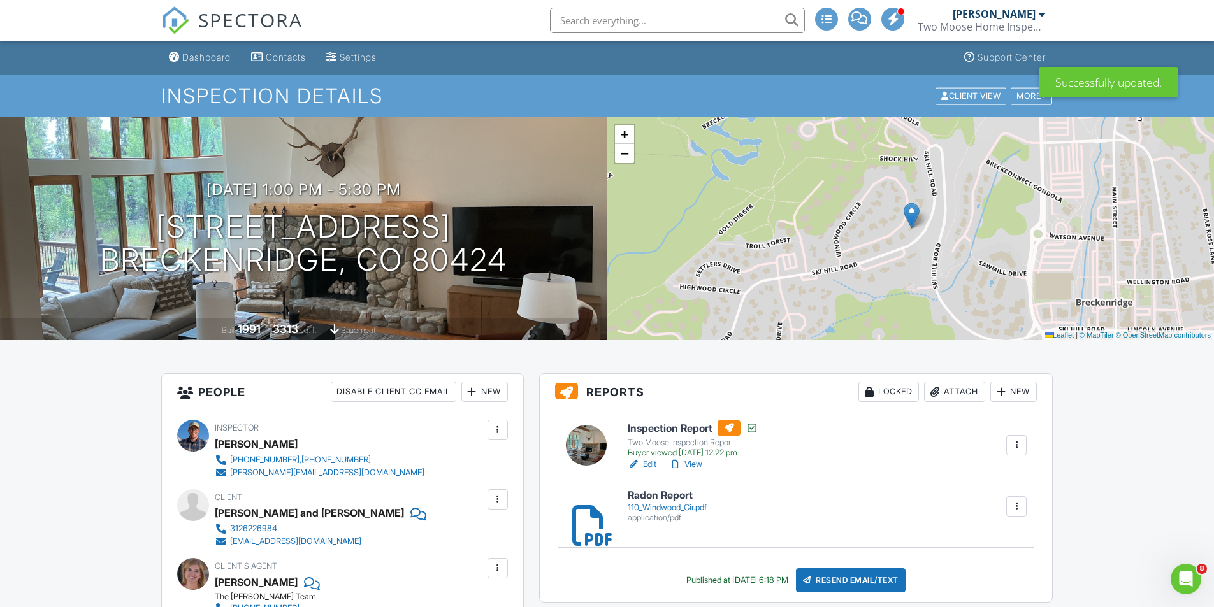
click at [215, 54] on div "Dashboard" at bounding box center [206, 57] width 48 height 11
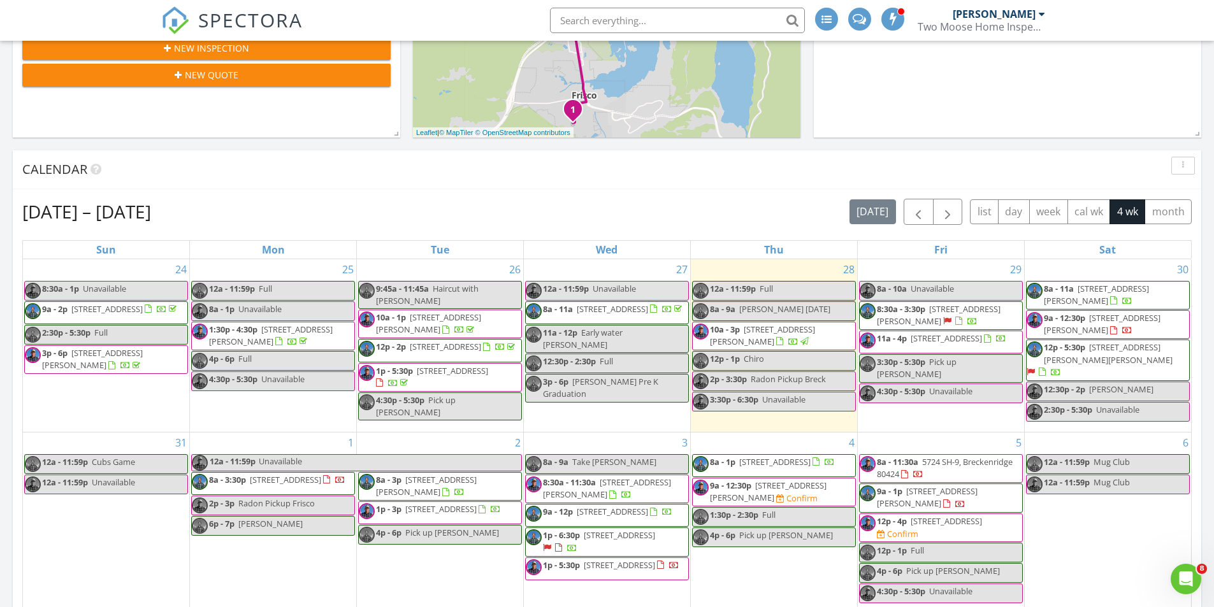
scroll to position [382, 0]
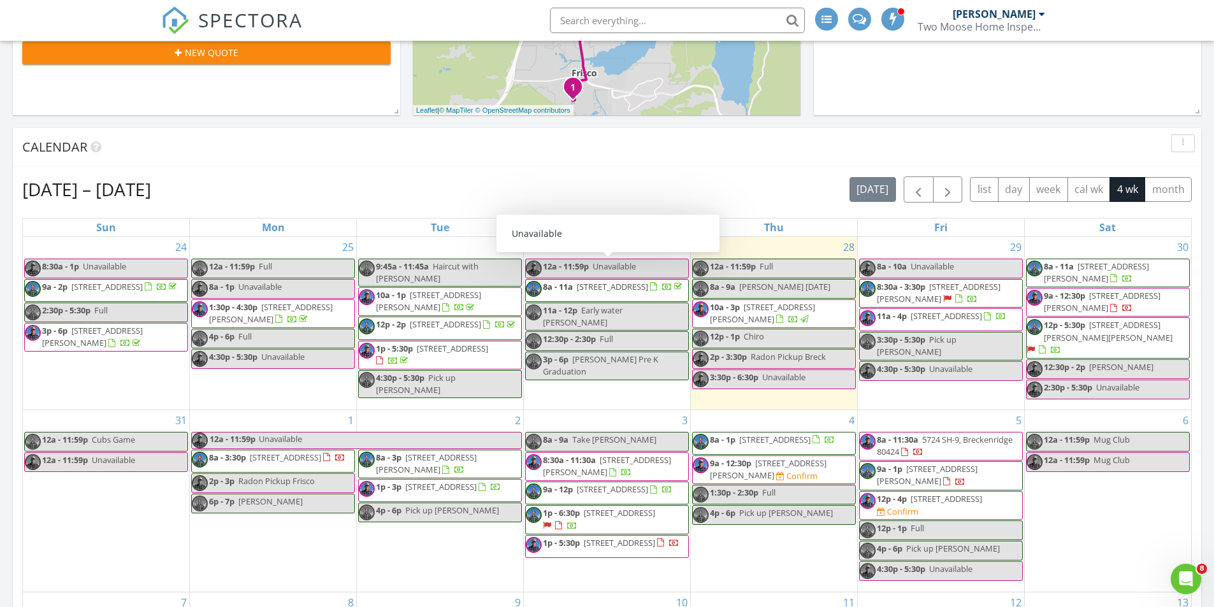
click at [757, 186] on div "Aug 24 – Sep 20, 2025 today list day week cal wk 4 wk month" at bounding box center [607, 190] width 1170 height 26
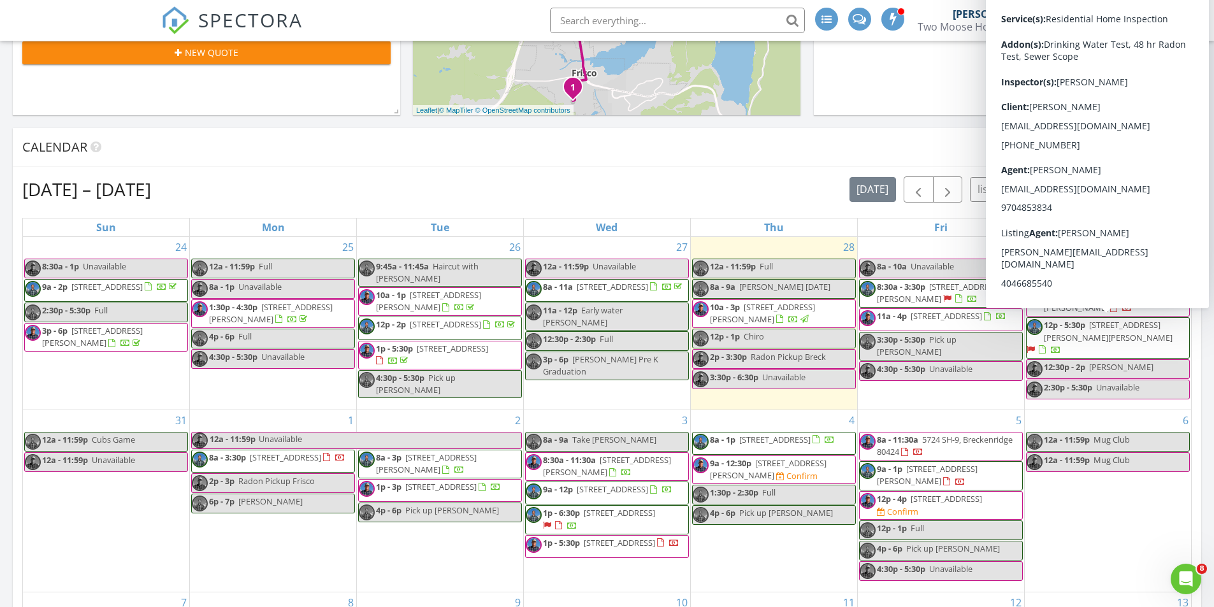
click at [838, 140] on div "Calendar" at bounding box center [597, 147] width 1151 height 19
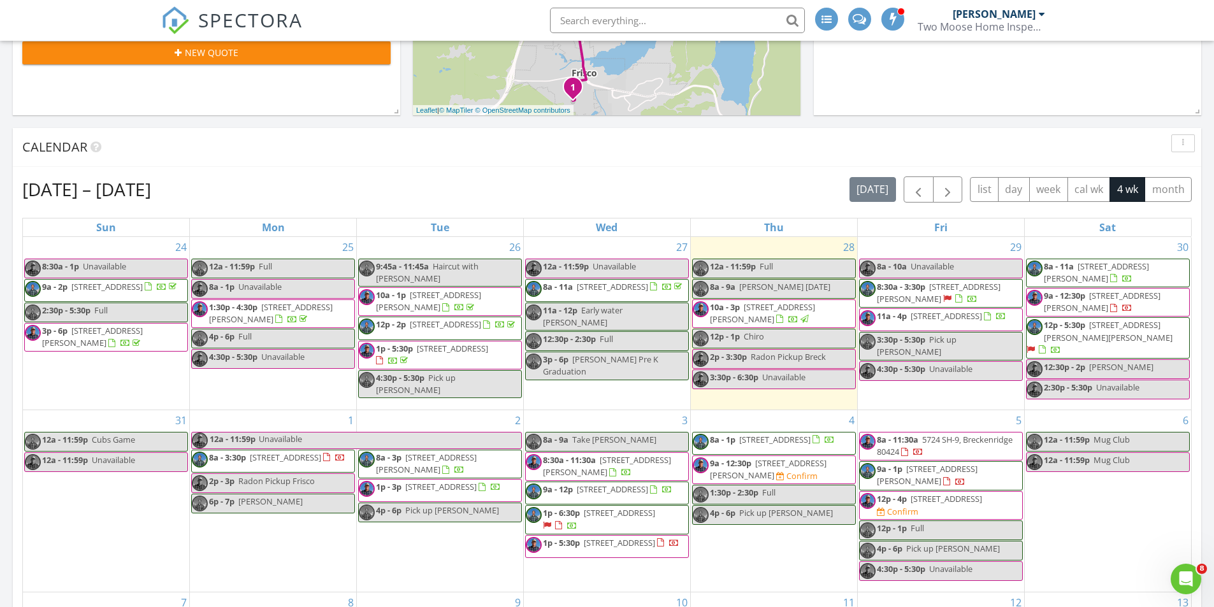
click at [463, 491] on span "1p - 3p 152 County Road 1040, Frisco 80443" at bounding box center [430, 490] width 142 height 19
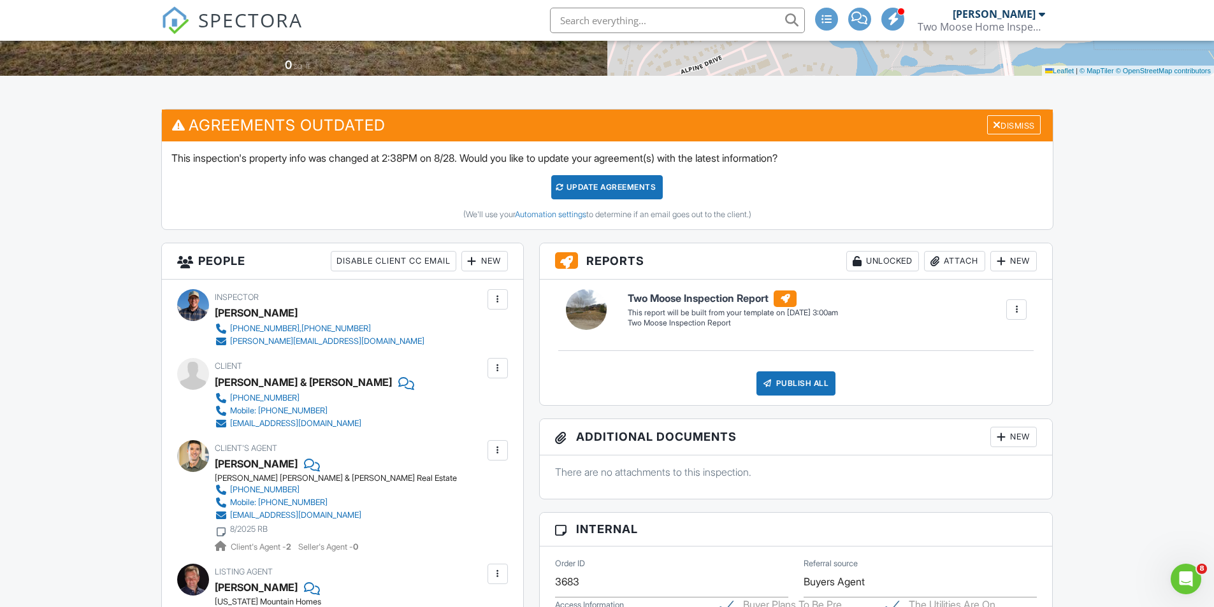
scroll to position [191, 0]
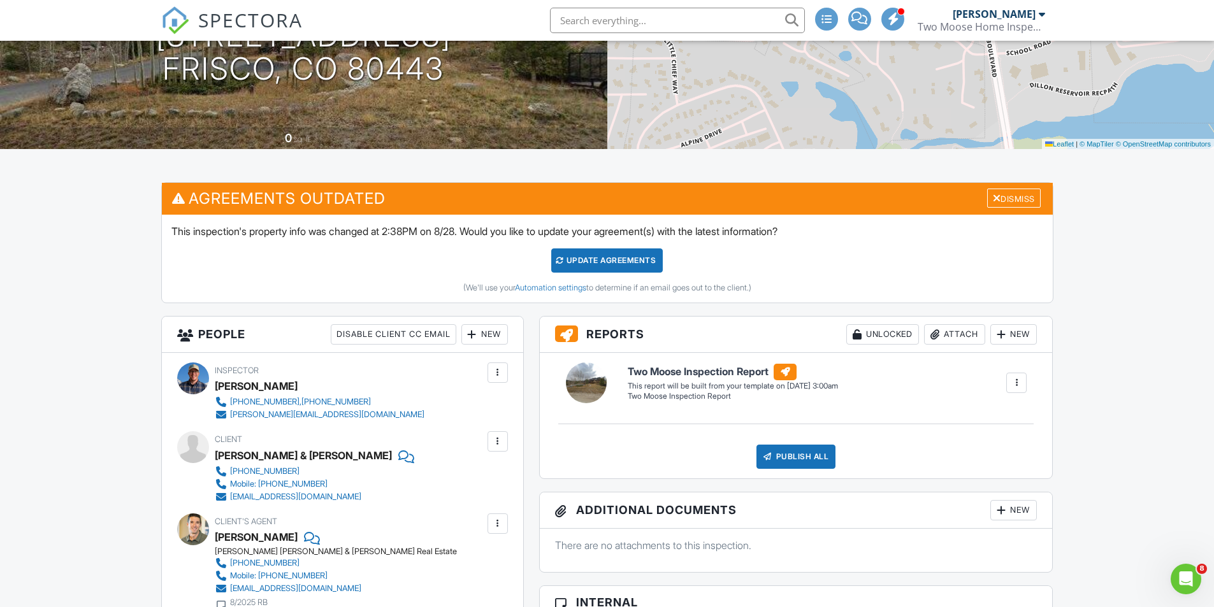
click at [626, 252] on div "Update Agreements" at bounding box center [607, 261] width 112 height 24
click at [0, 0] on div at bounding box center [0, 0] width 0 height 0
